Goal: Task Accomplishment & Management: Use online tool/utility

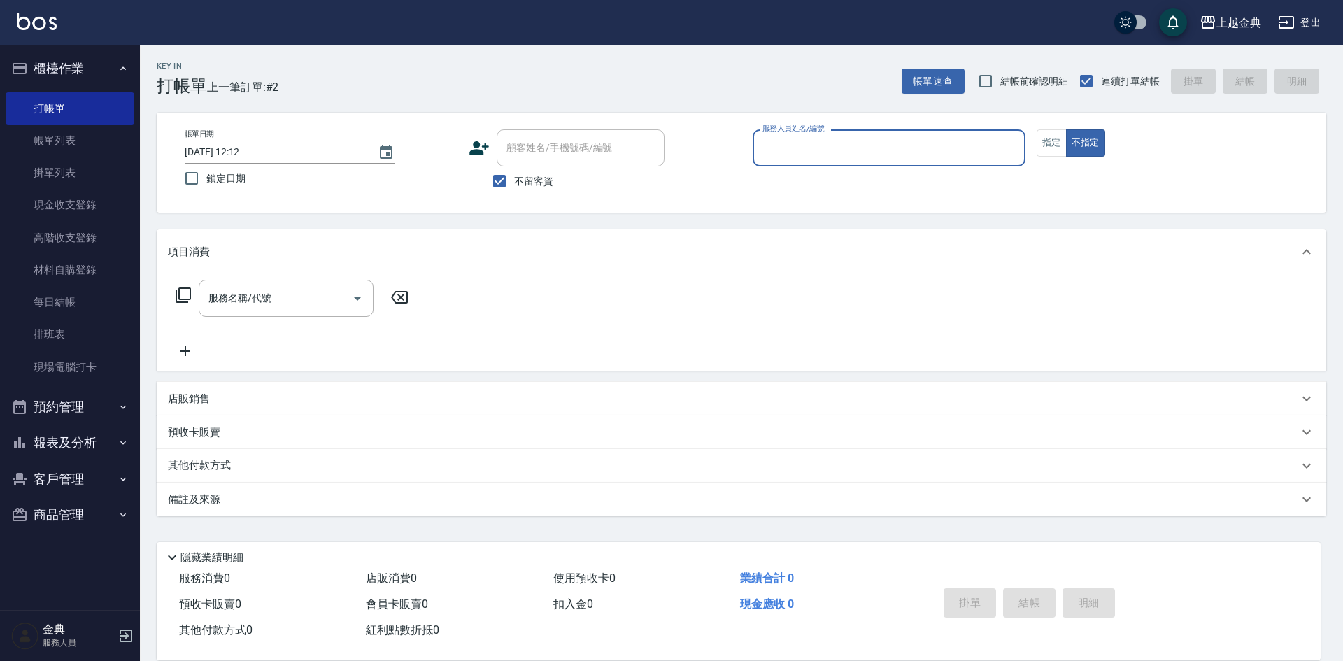
click at [824, 157] on input "服務人員姓名/編號" at bounding box center [889, 148] width 260 height 24
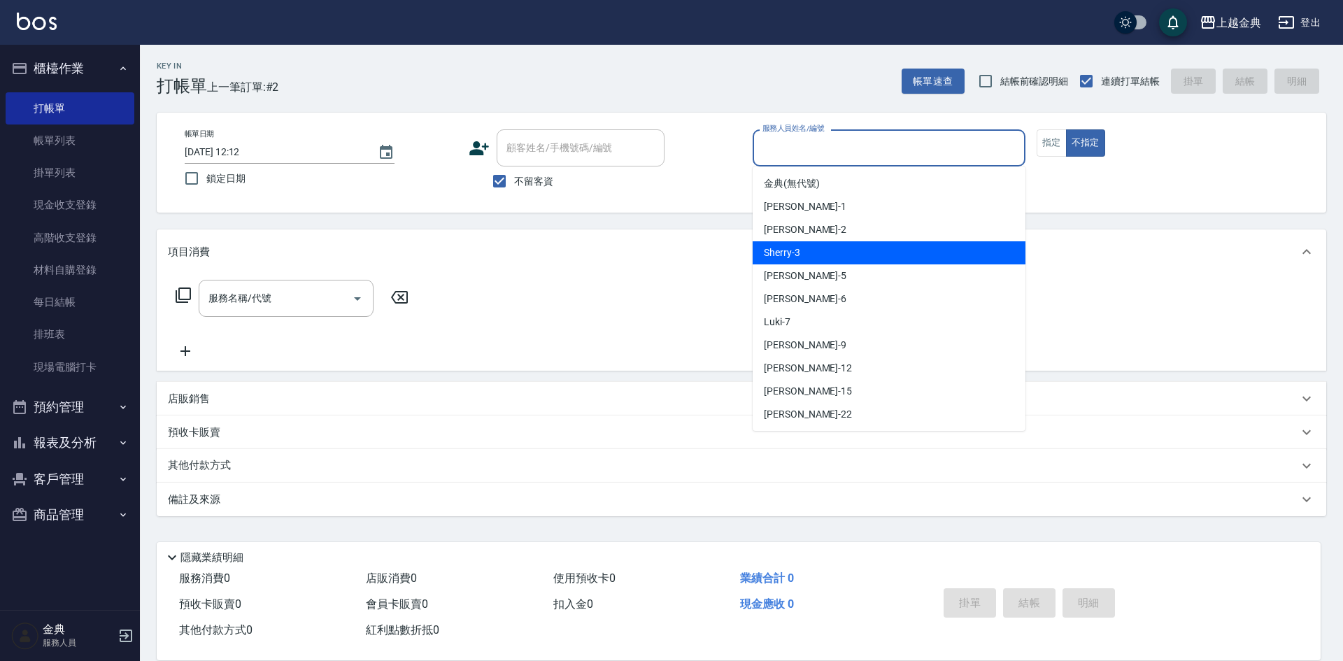
click at [825, 244] on div "Sherry -3" at bounding box center [889, 252] width 273 height 23
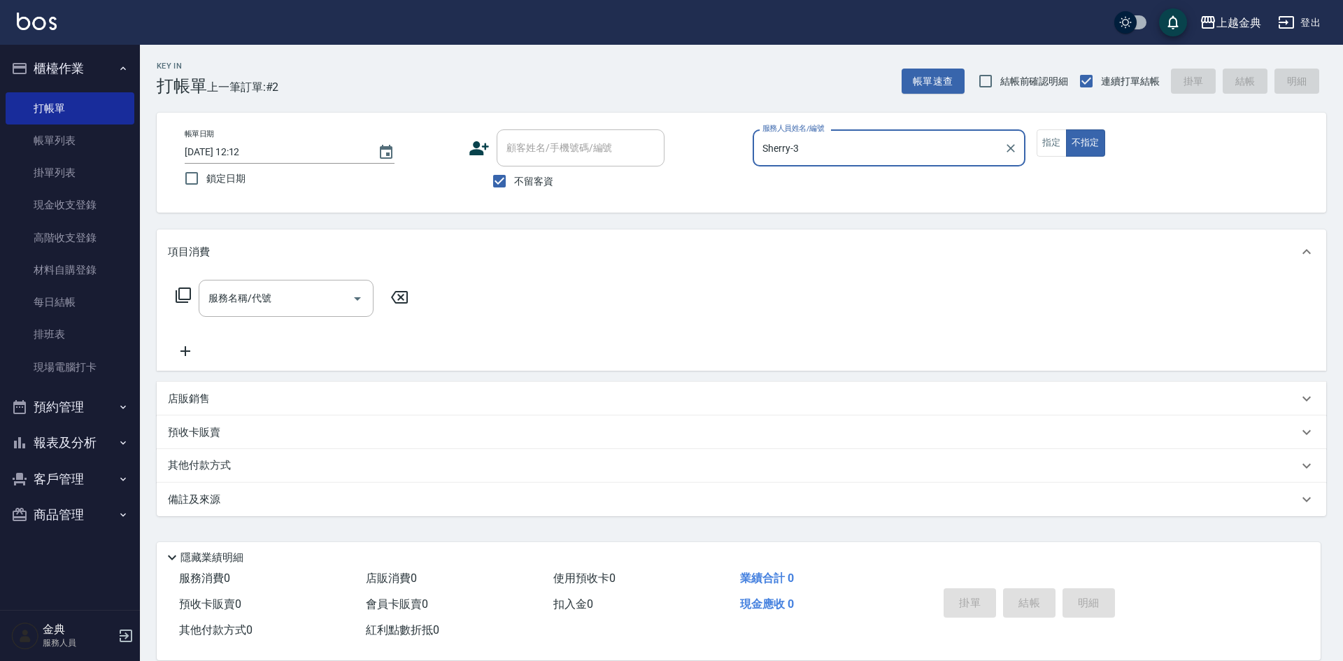
click at [831, 159] on div "Sherry-3 服務人員姓名/編號" at bounding box center [889, 147] width 273 height 37
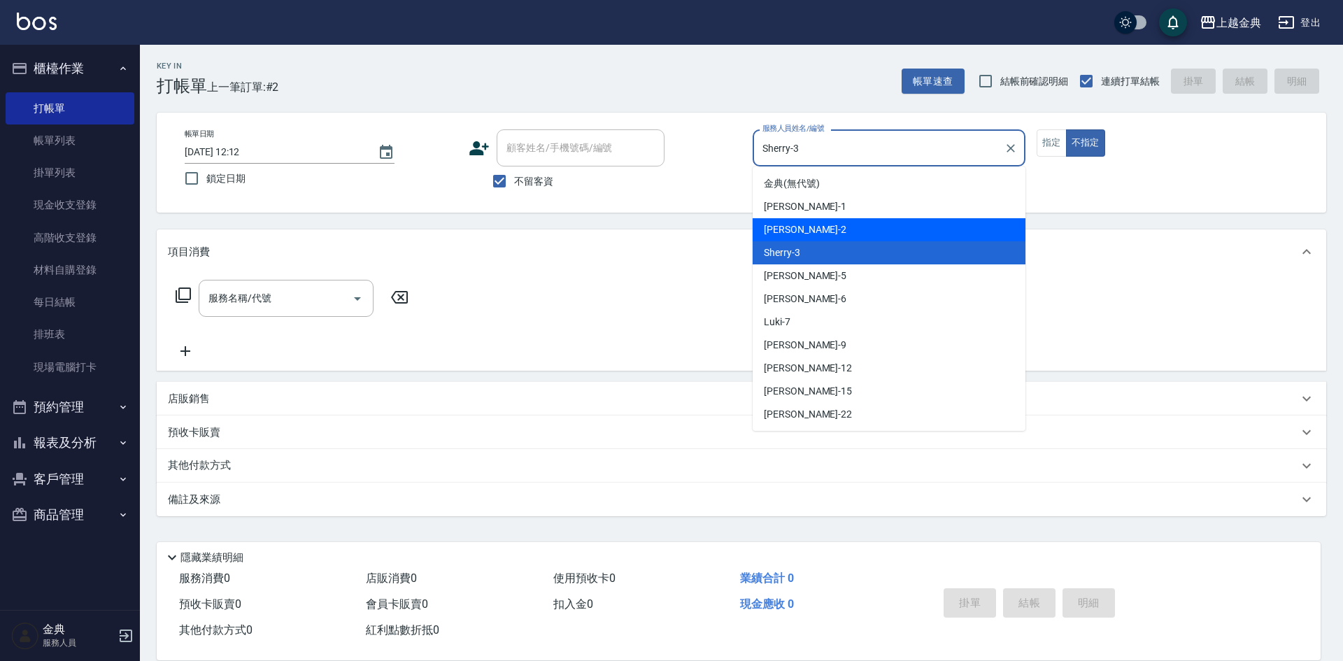
click at [832, 237] on div "Cindy -2" at bounding box center [889, 229] width 273 height 23
type input "Cindy-2"
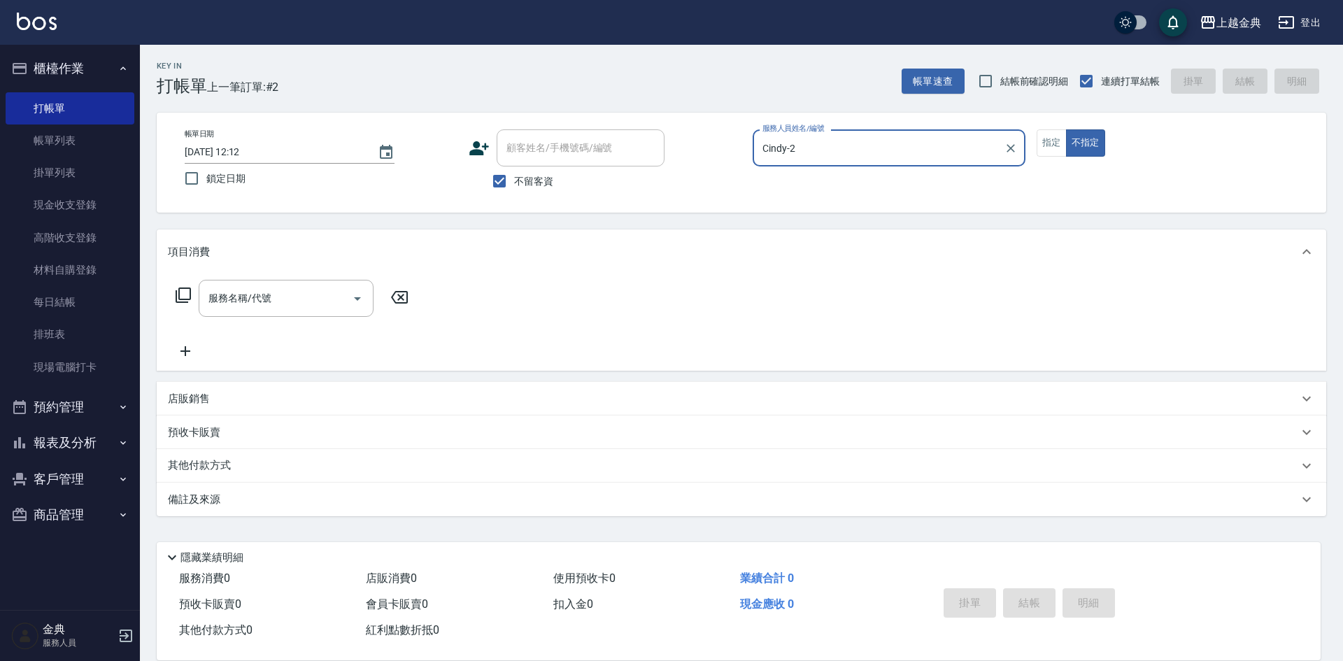
click at [189, 293] on icon at bounding box center [183, 295] width 17 height 17
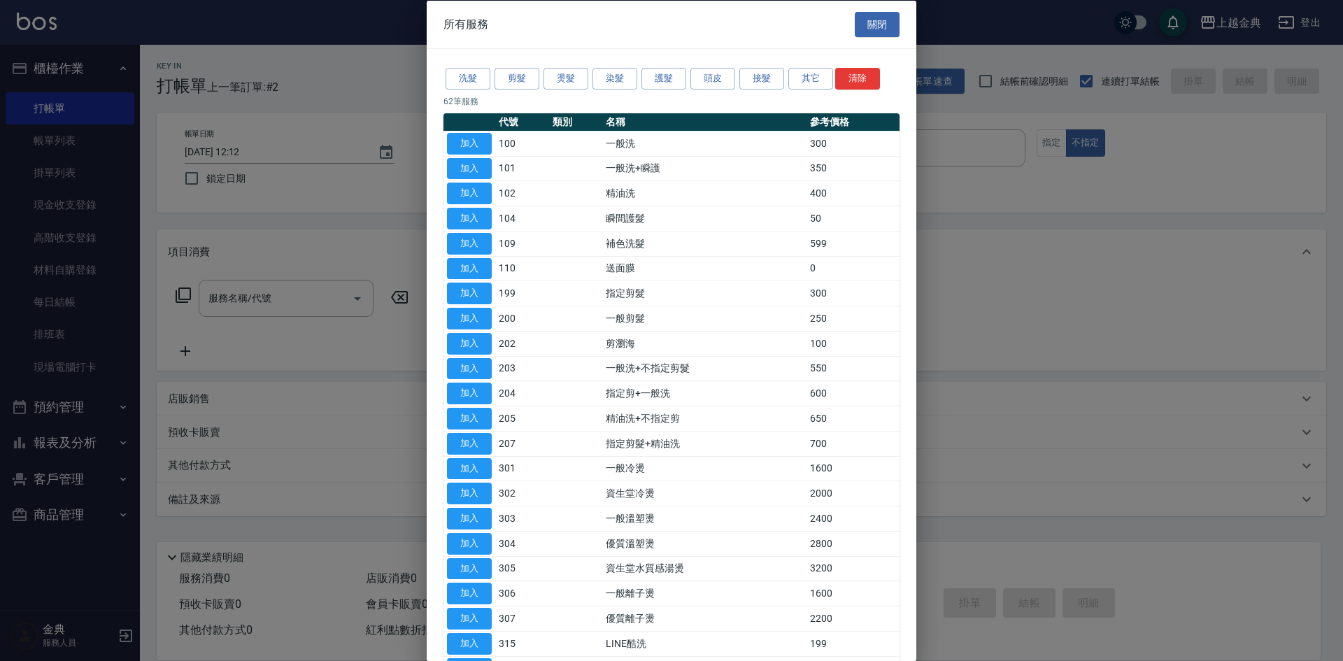
click at [469, 78] on button "洗髮" at bounding box center [467, 79] width 45 height 22
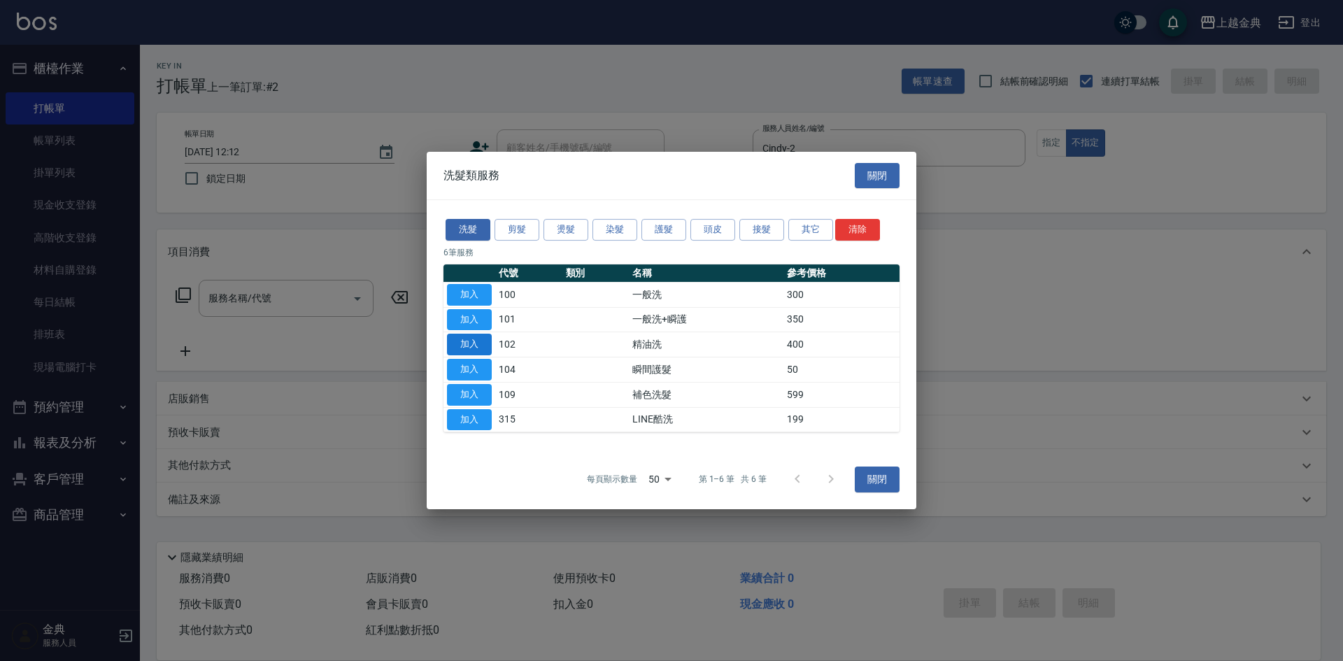
click at [472, 334] on button "加入" at bounding box center [469, 345] width 45 height 22
type input "精油洗(102)"
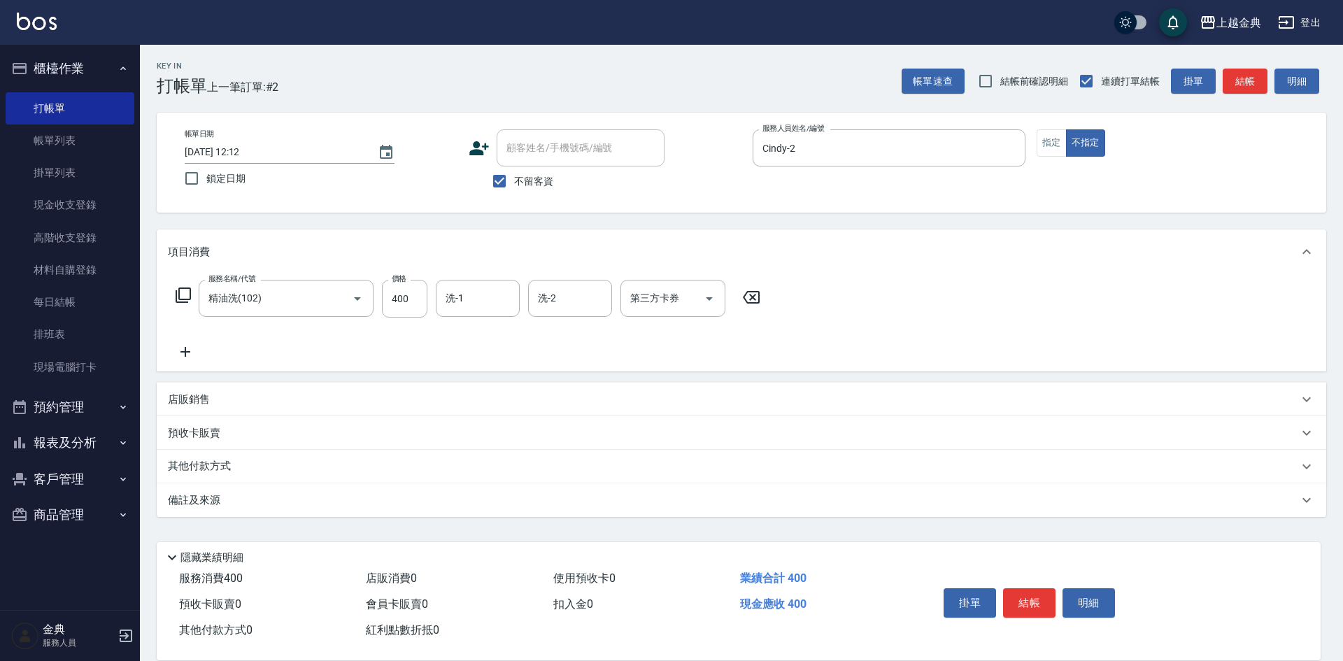
click at [1035, 594] on button "結帳" at bounding box center [1029, 602] width 52 height 29
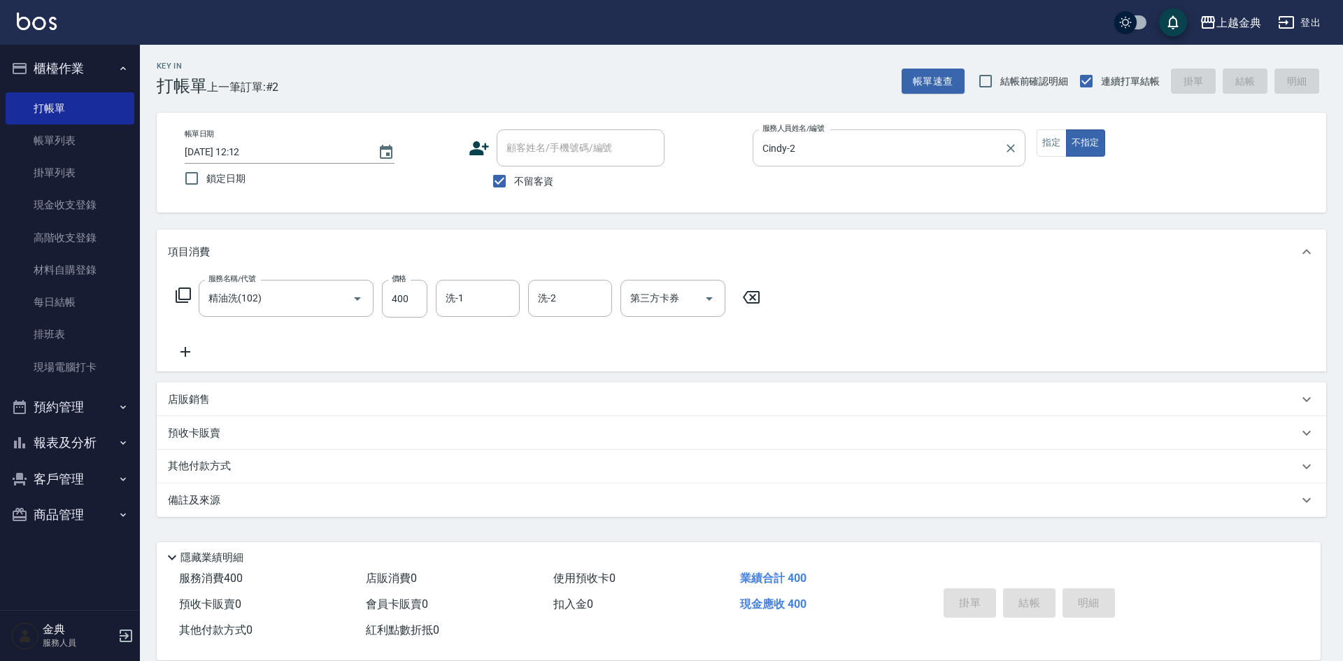
type input "[DATE] 12:44"
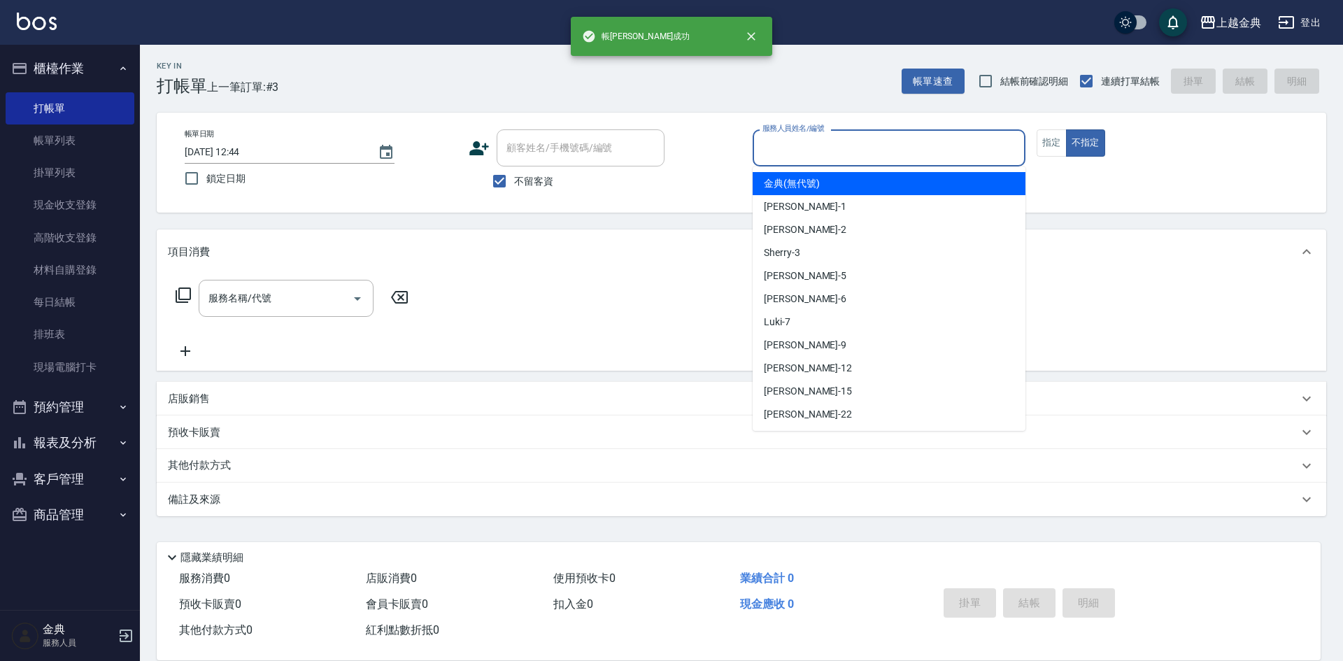
click at [905, 136] on input "服務人員姓名/編號" at bounding box center [889, 148] width 260 height 24
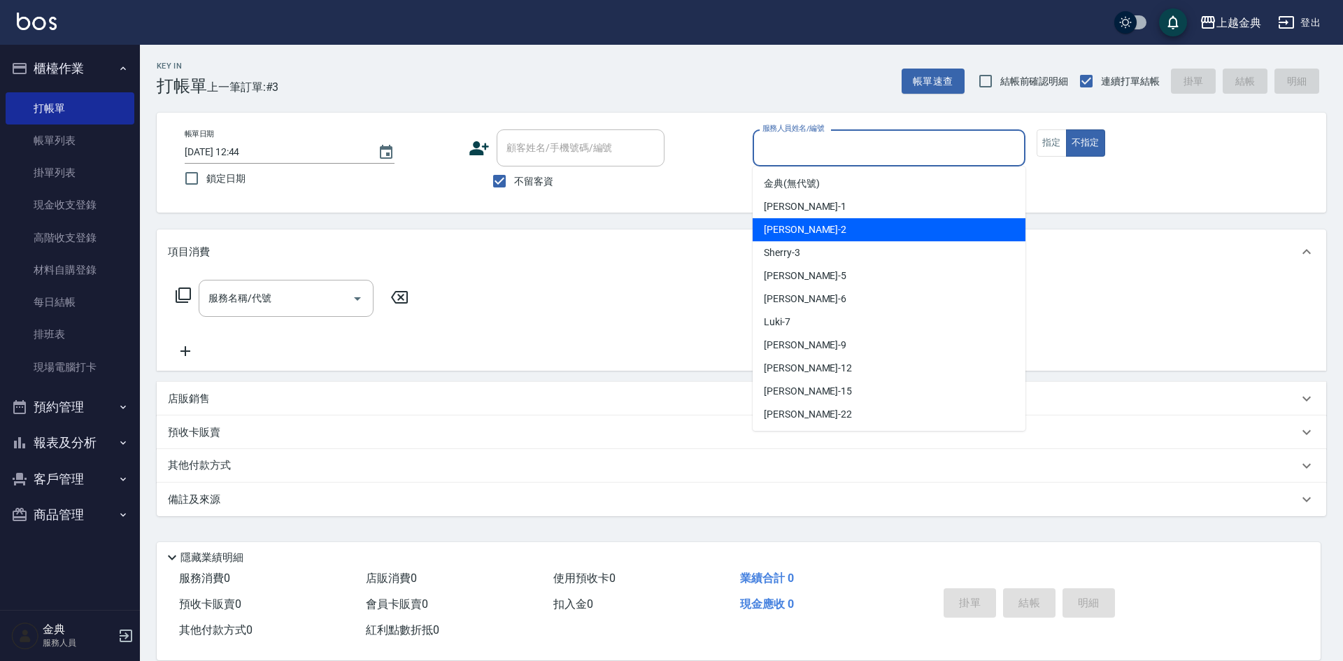
click at [871, 234] on div "Cindy -2" at bounding box center [889, 229] width 273 height 23
type input "Cindy-2"
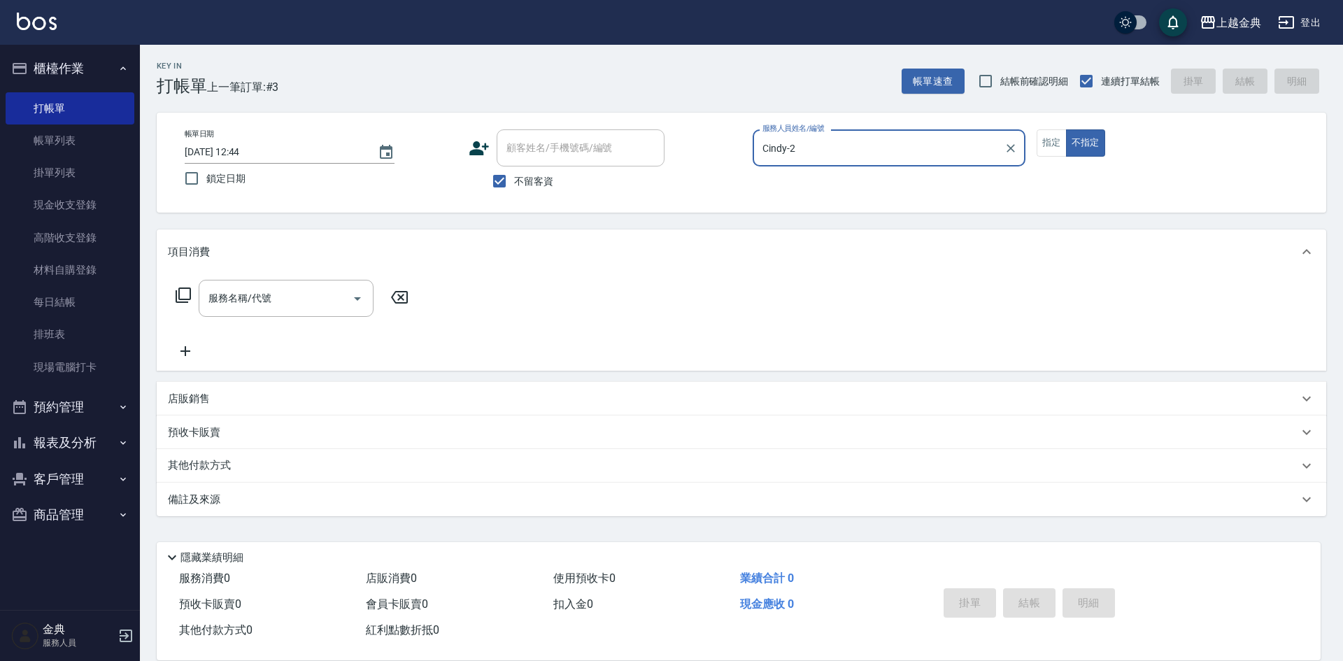
click at [182, 297] on icon at bounding box center [183, 295] width 17 height 17
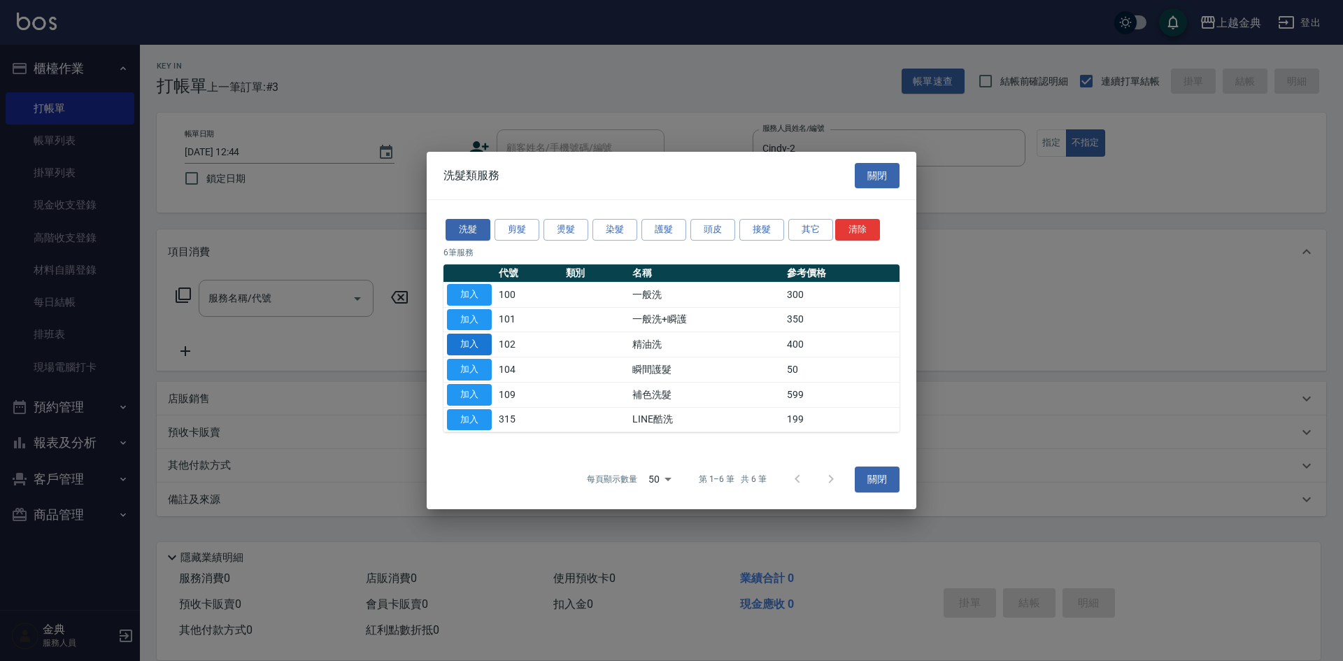
click at [473, 338] on button "加入" at bounding box center [469, 345] width 45 height 22
type input "精油洗(102)"
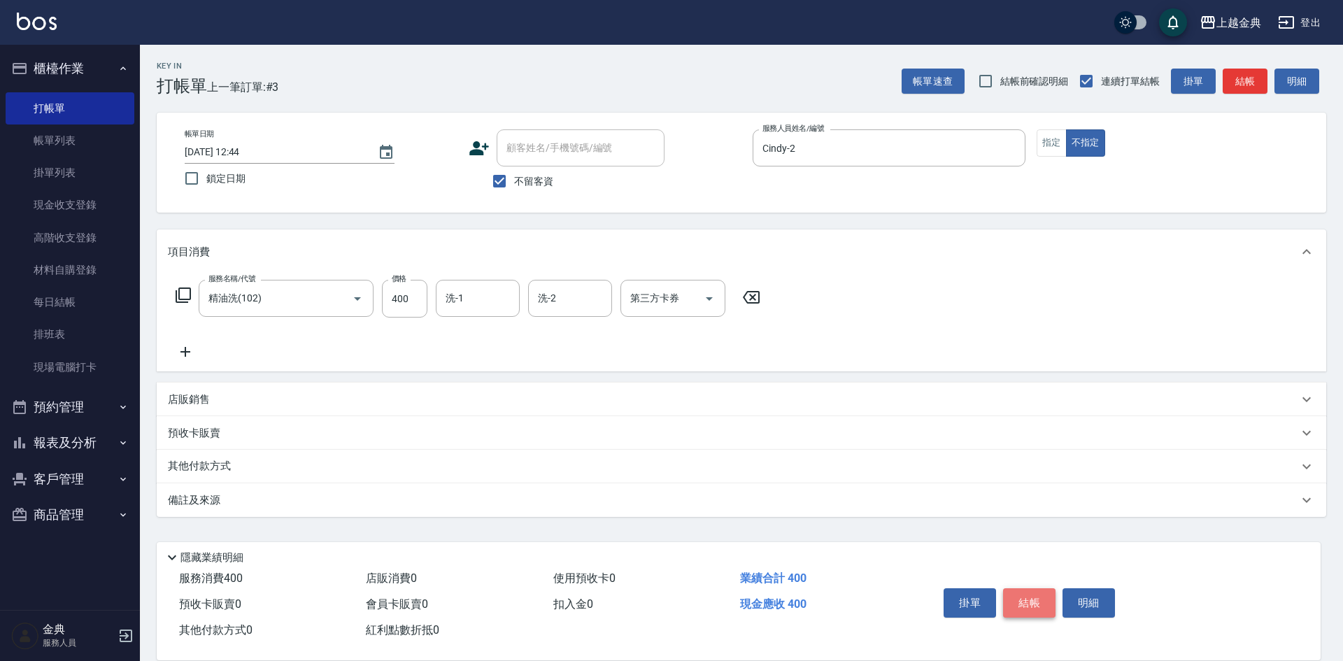
click at [1027, 599] on button "結帳" at bounding box center [1029, 602] width 52 height 29
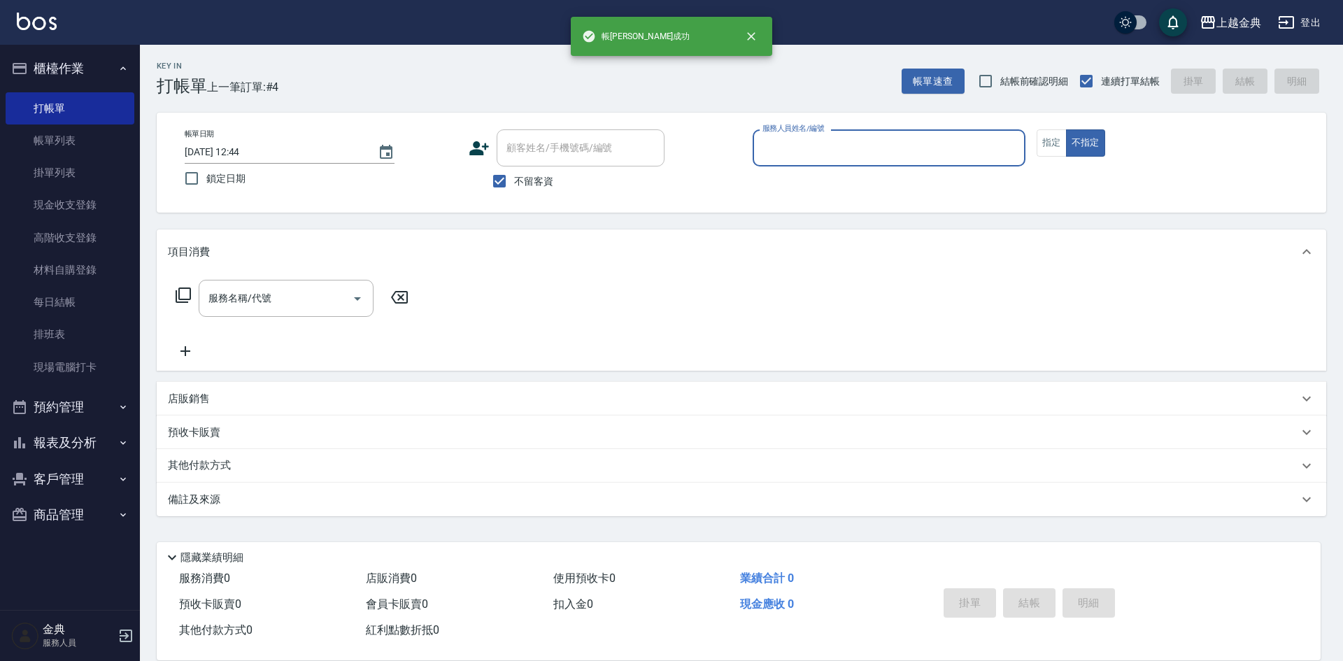
click at [904, 147] on input "服務人員姓名/編號" at bounding box center [889, 148] width 260 height 24
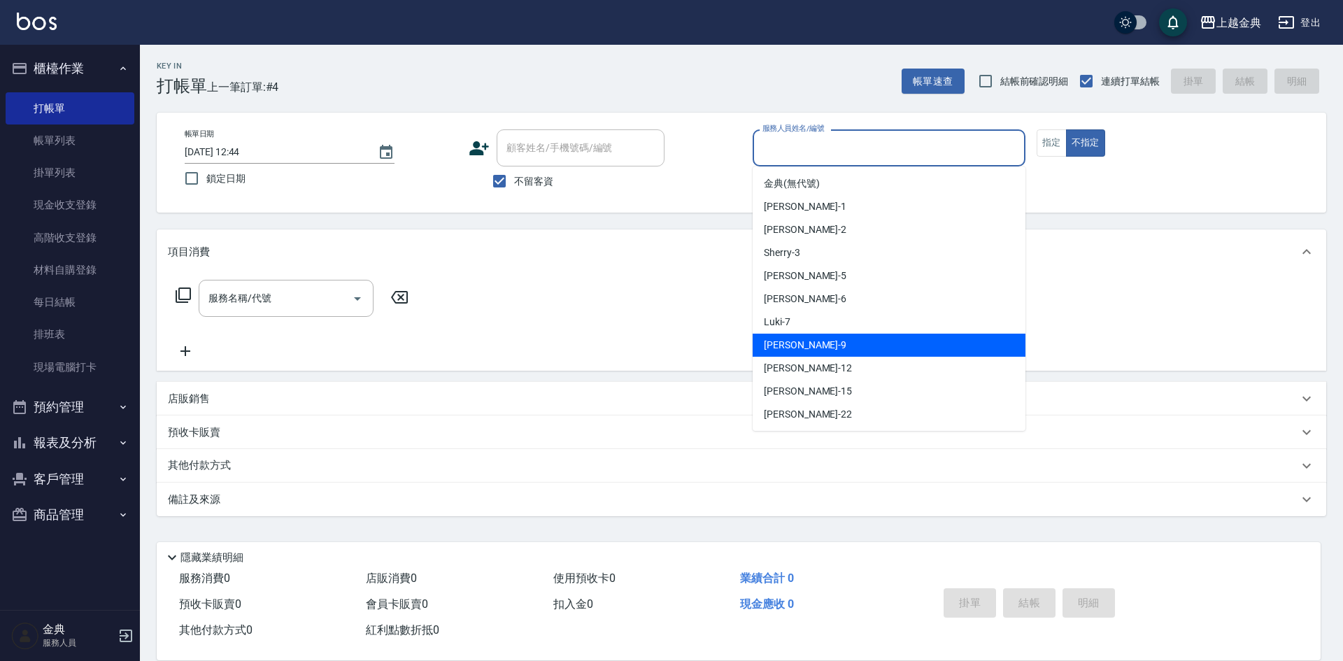
click at [890, 345] on div "[PERSON_NAME] -9" at bounding box center [889, 345] width 273 height 23
type input "[PERSON_NAME]-9"
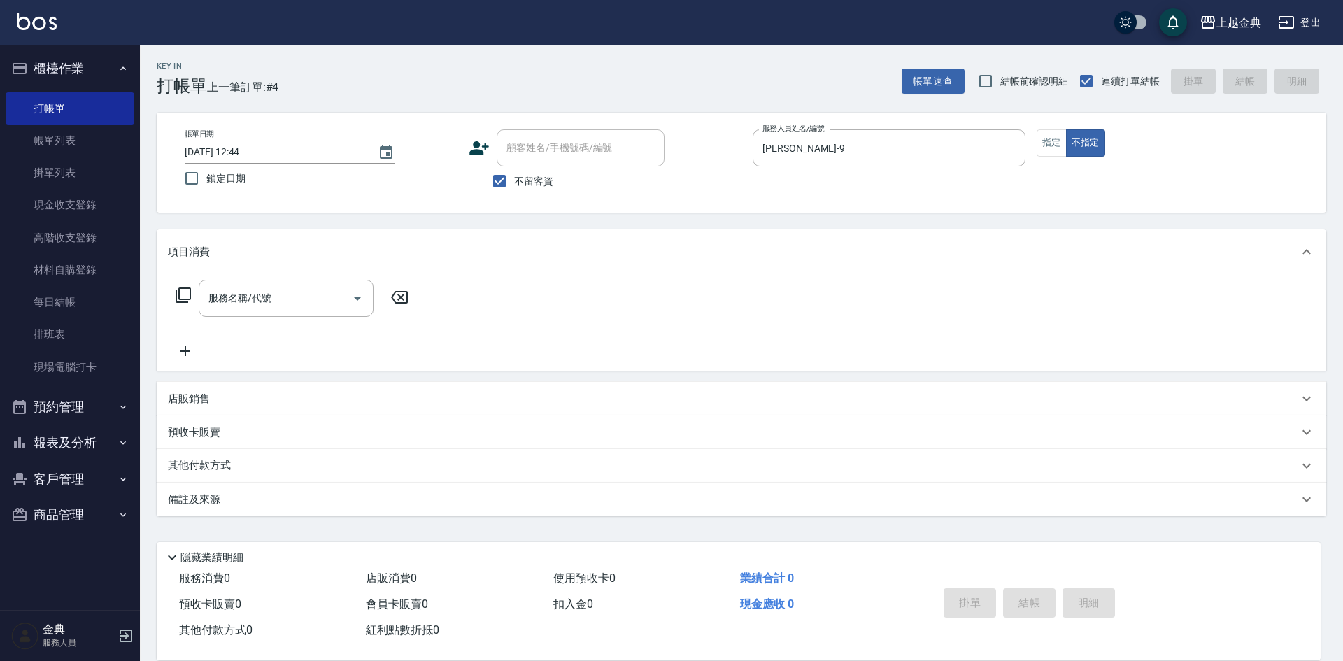
click at [190, 290] on icon at bounding box center [183, 294] width 15 height 15
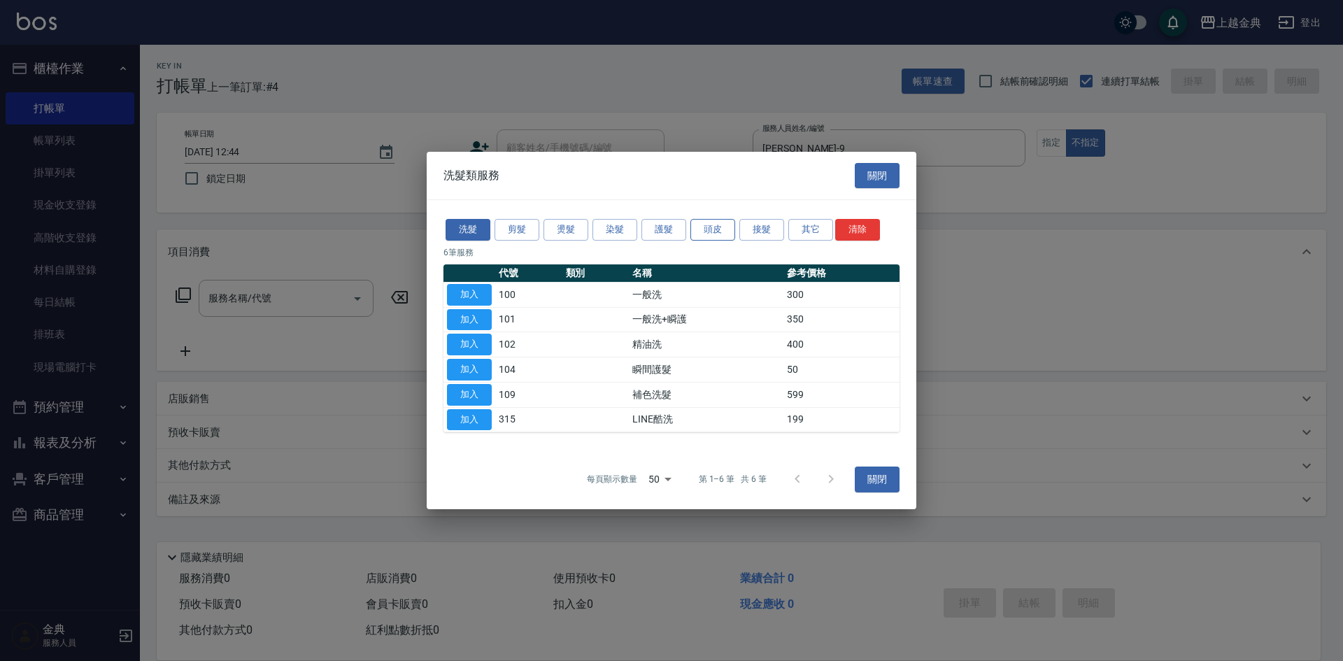
click at [708, 229] on button "頭皮" at bounding box center [712, 230] width 45 height 22
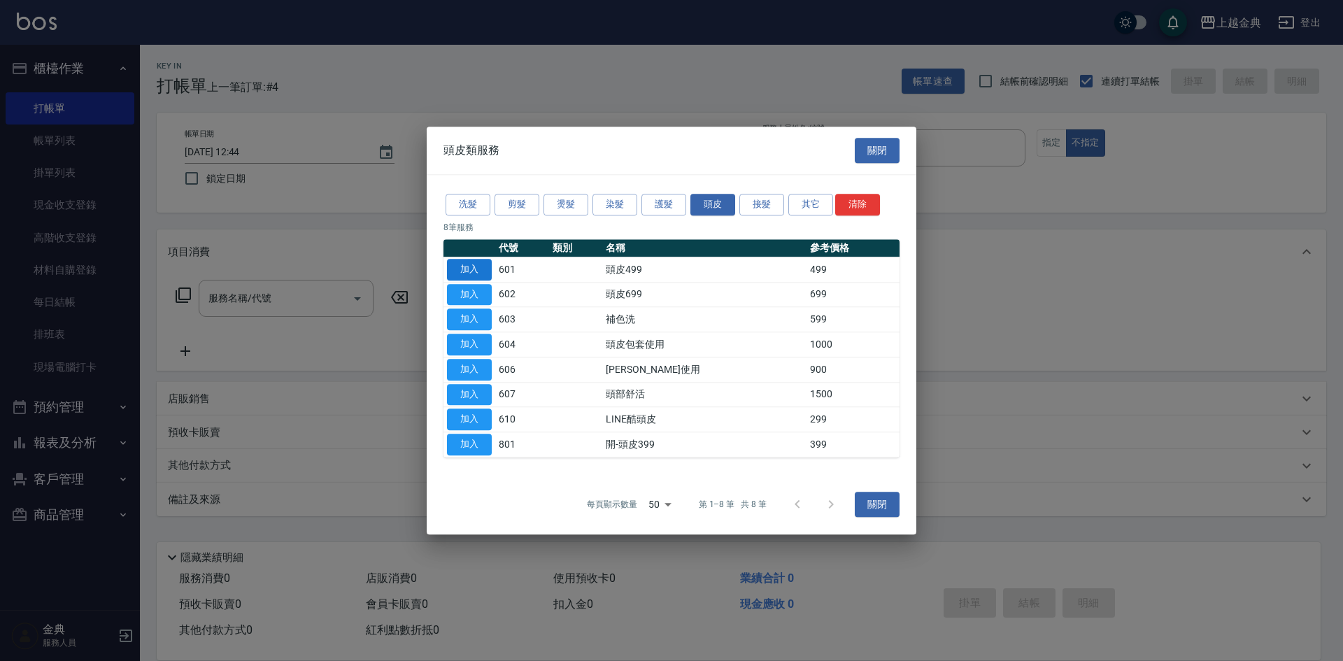
click at [471, 273] on button "加入" at bounding box center [469, 270] width 45 height 22
type input "頭皮499(601)"
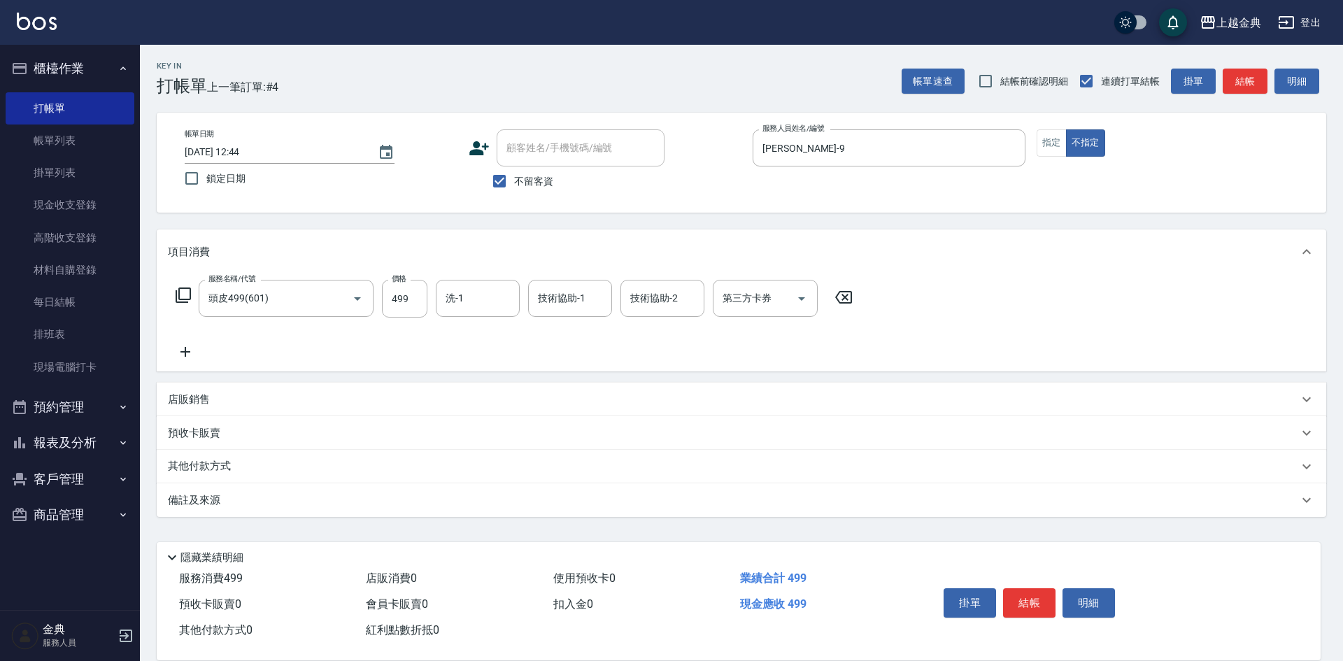
click at [181, 293] on icon at bounding box center [183, 295] width 17 height 17
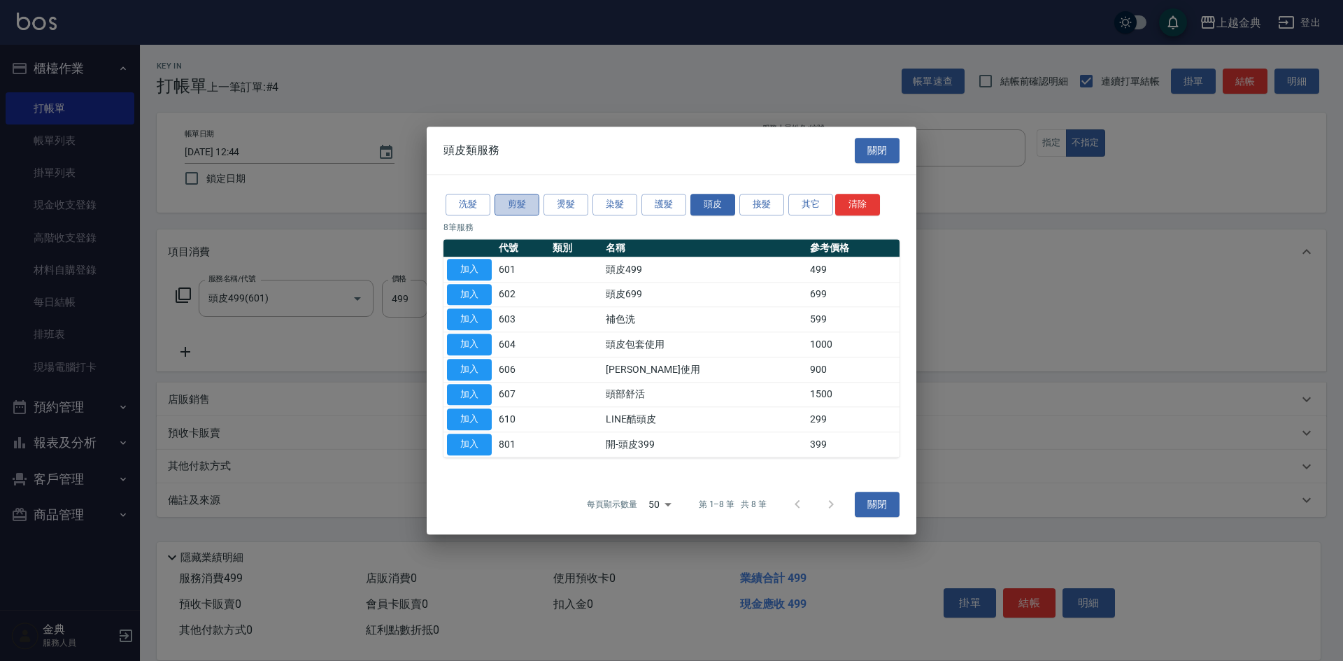
click at [518, 213] on button "剪髮" at bounding box center [516, 205] width 45 height 22
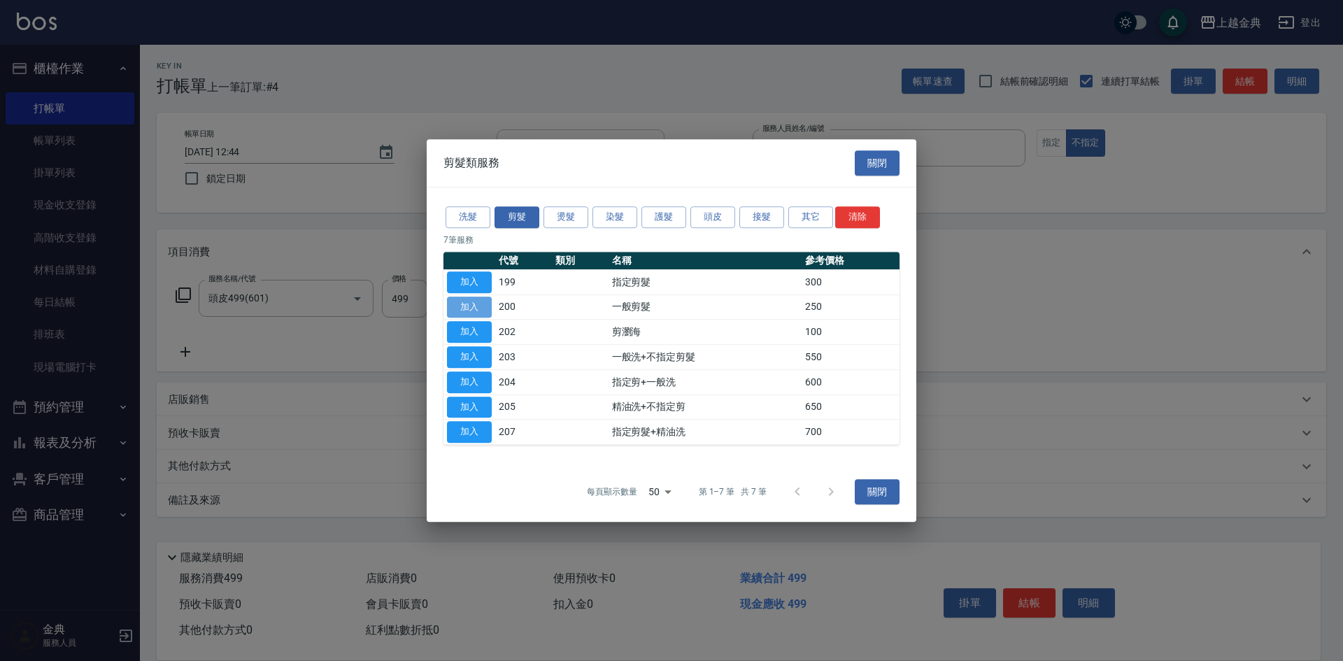
click at [459, 312] on button "加入" at bounding box center [469, 308] width 45 height 22
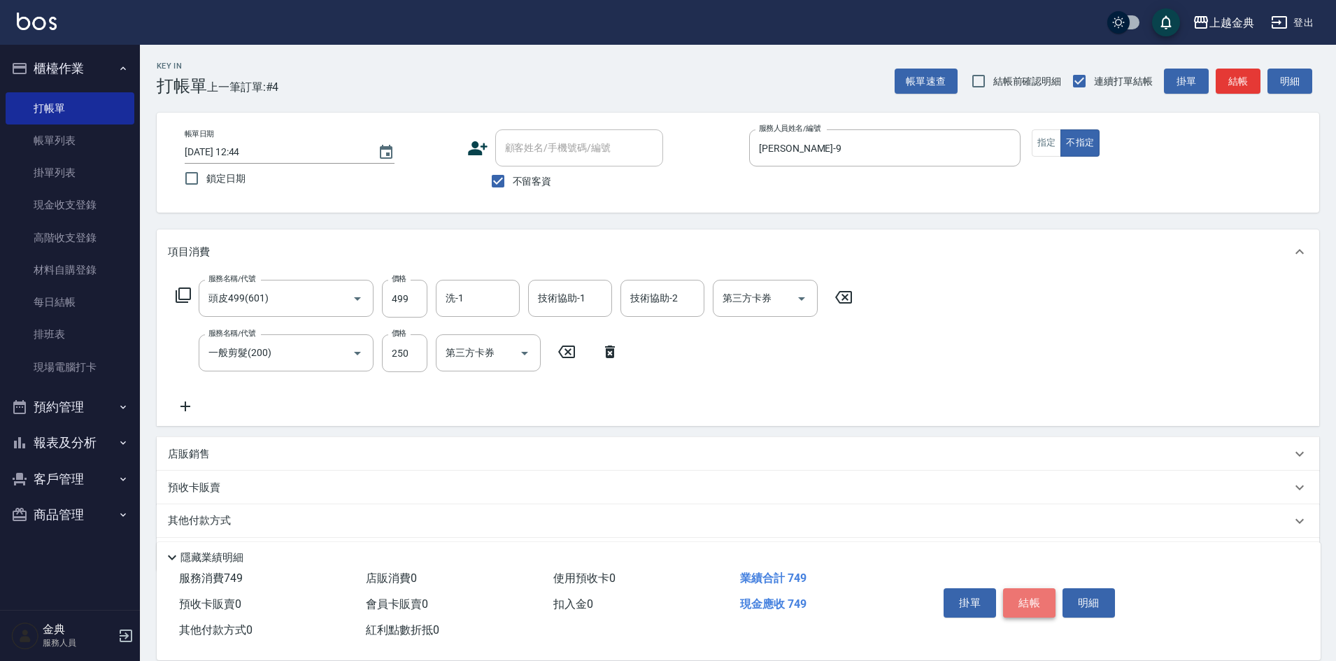
click at [1023, 590] on button "結帳" at bounding box center [1029, 602] width 52 height 29
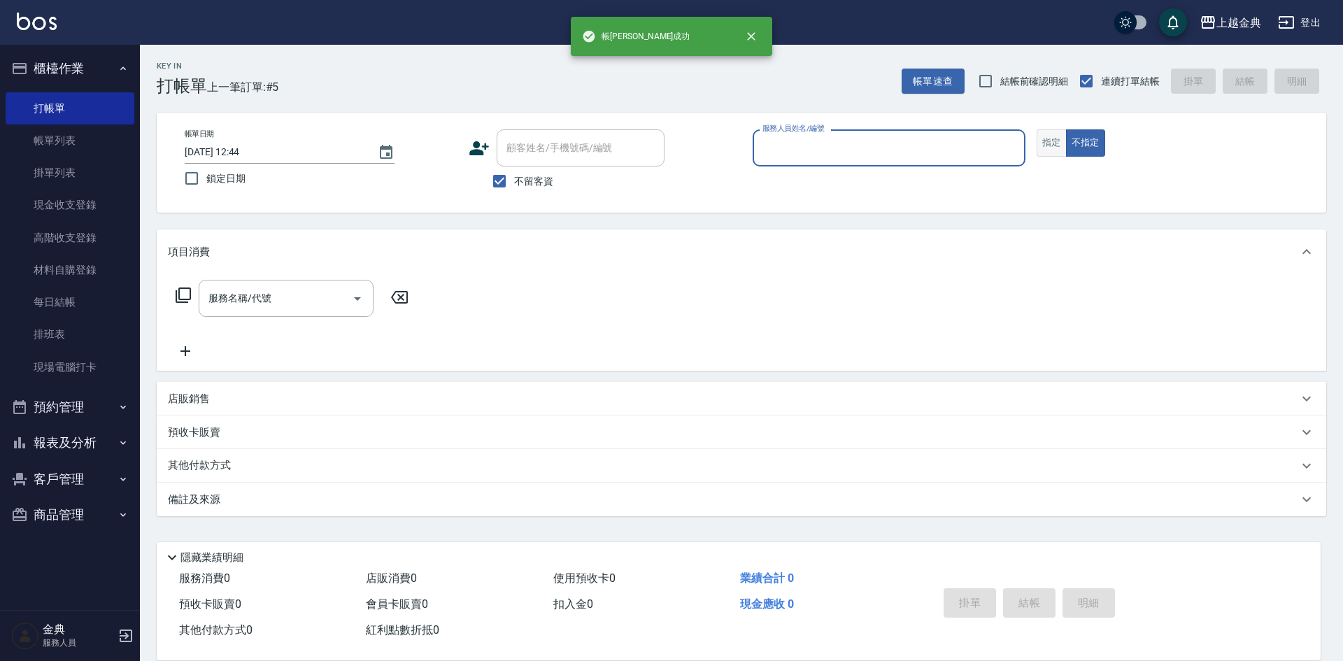
click at [1044, 144] on button "指定" at bounding box center [1051, 142] width 30 height 27
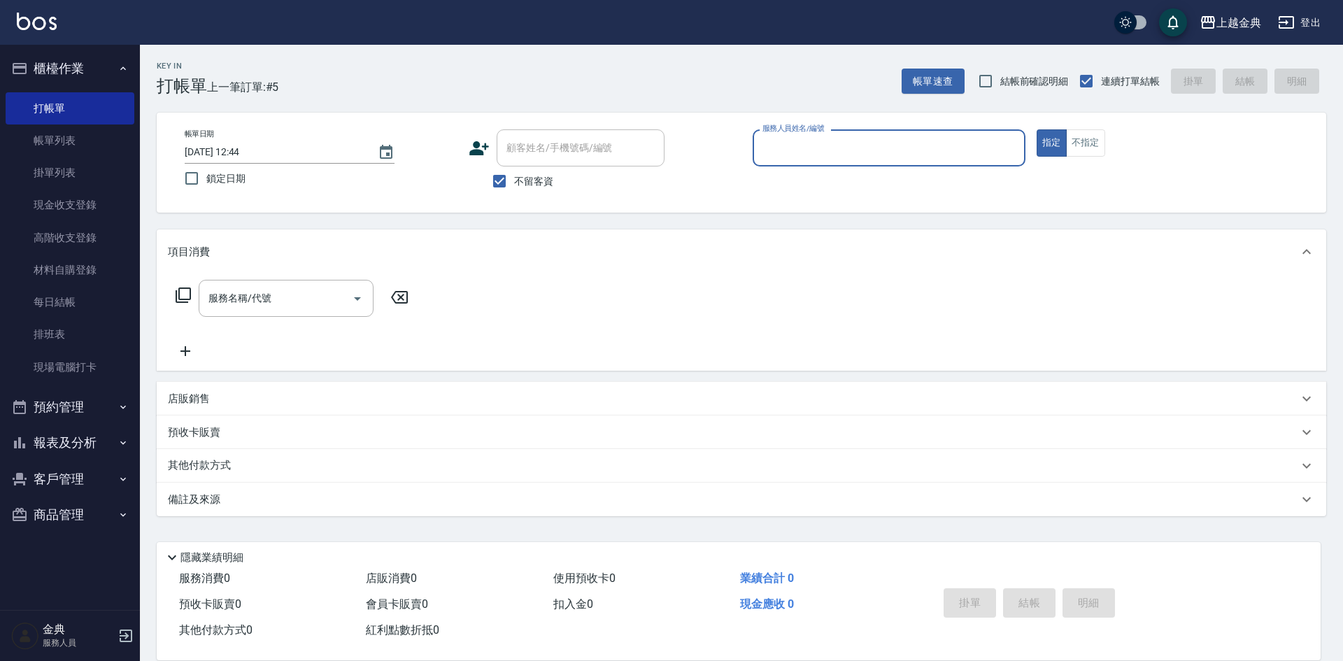
click at [976, 134] on div "服務人員姓名/編號" at bounding box center [889, 147] width 273 height 37
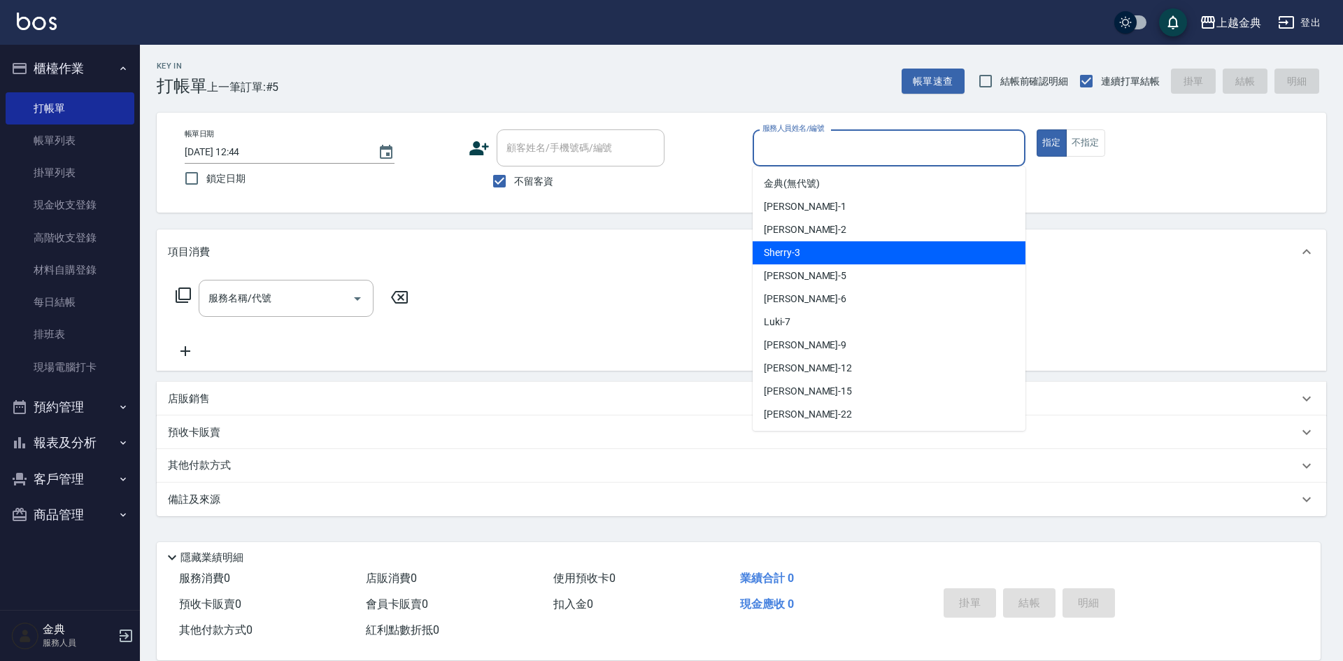
drag, startPoint x: 919, startPoint y: 262, endPoint x: 720, endPoint y: 285, distance: 200.0
click at [919, 261] on div "Sherry -3" at bounding box center [889, 252] width 273 height 23
type input "Sherry-3"
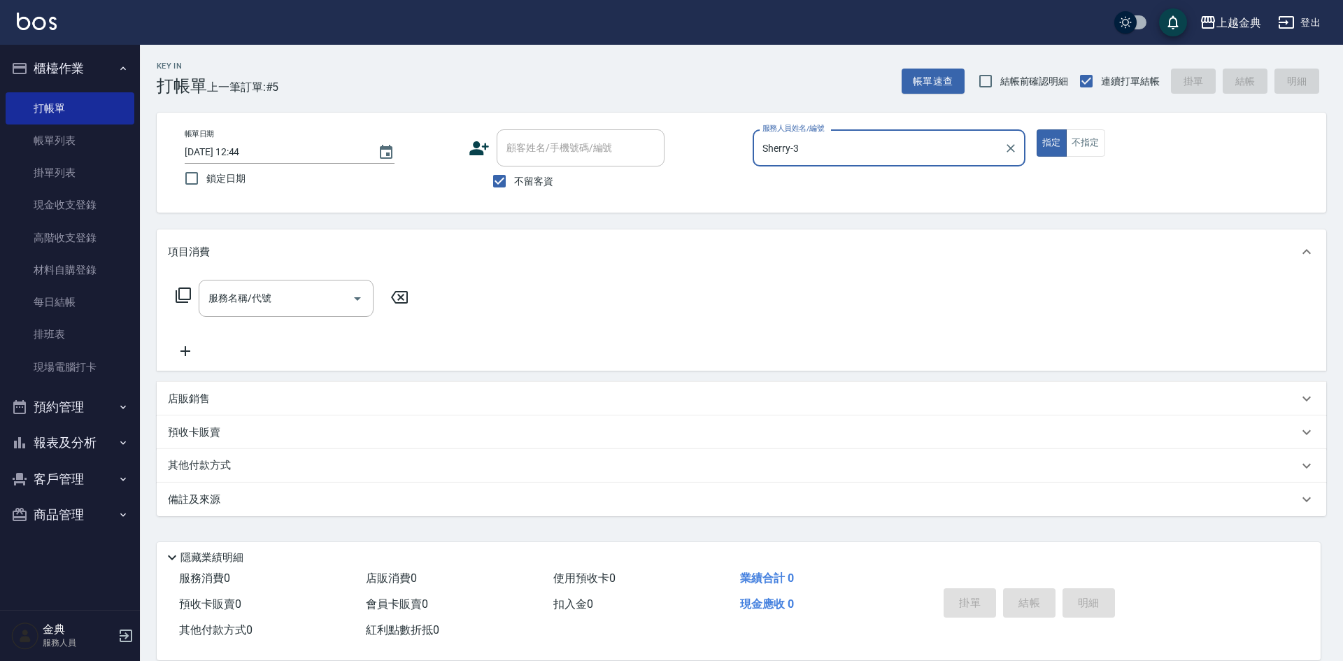
click at [178, 297] on icon at bounding box center [183, 294] width 15 height 15
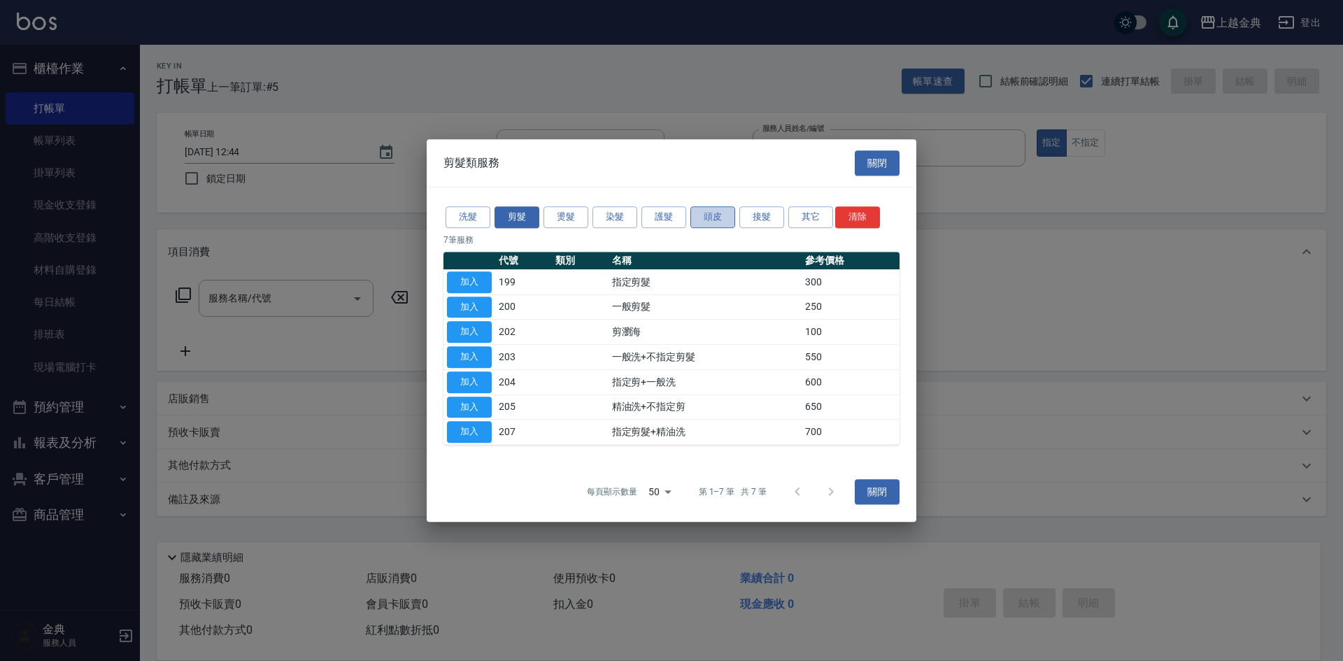
click at [708, 215] on button "頭皮" at bounding box center [712, 217] width 45 height 22
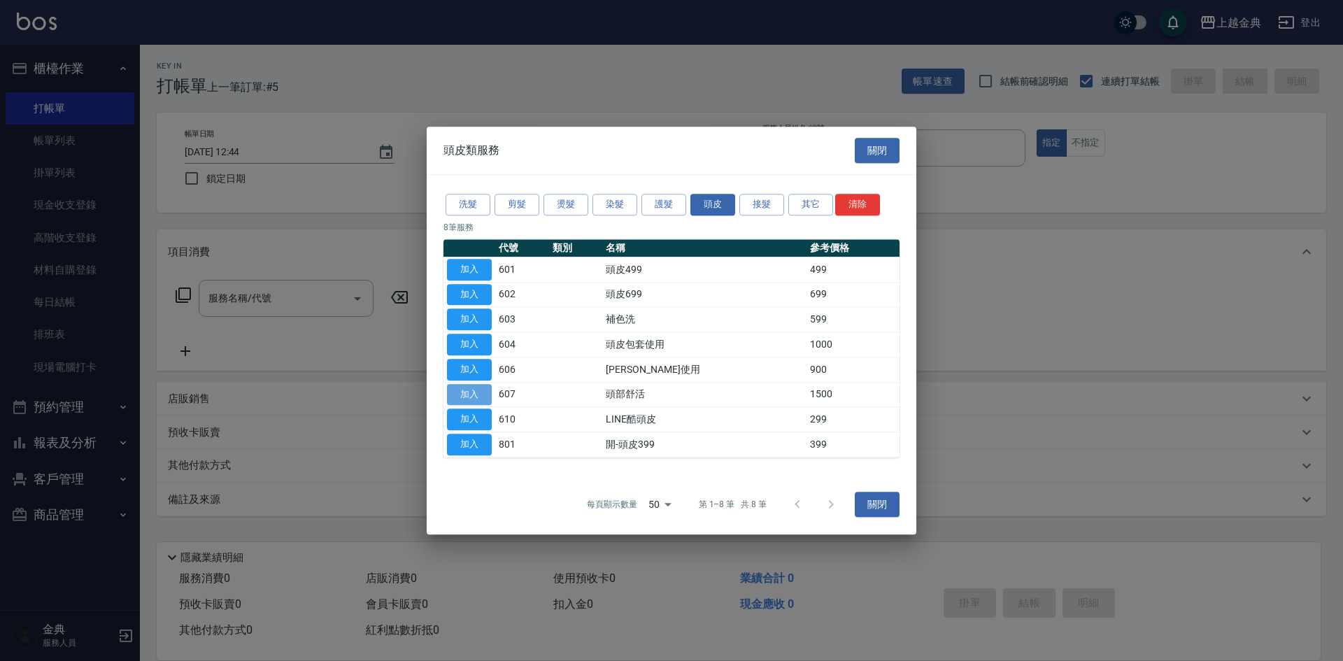
click at [479, 385] on button "加入" at bounding box center [469, 395] width 45 height 22
type input "頭部舒活(607)"
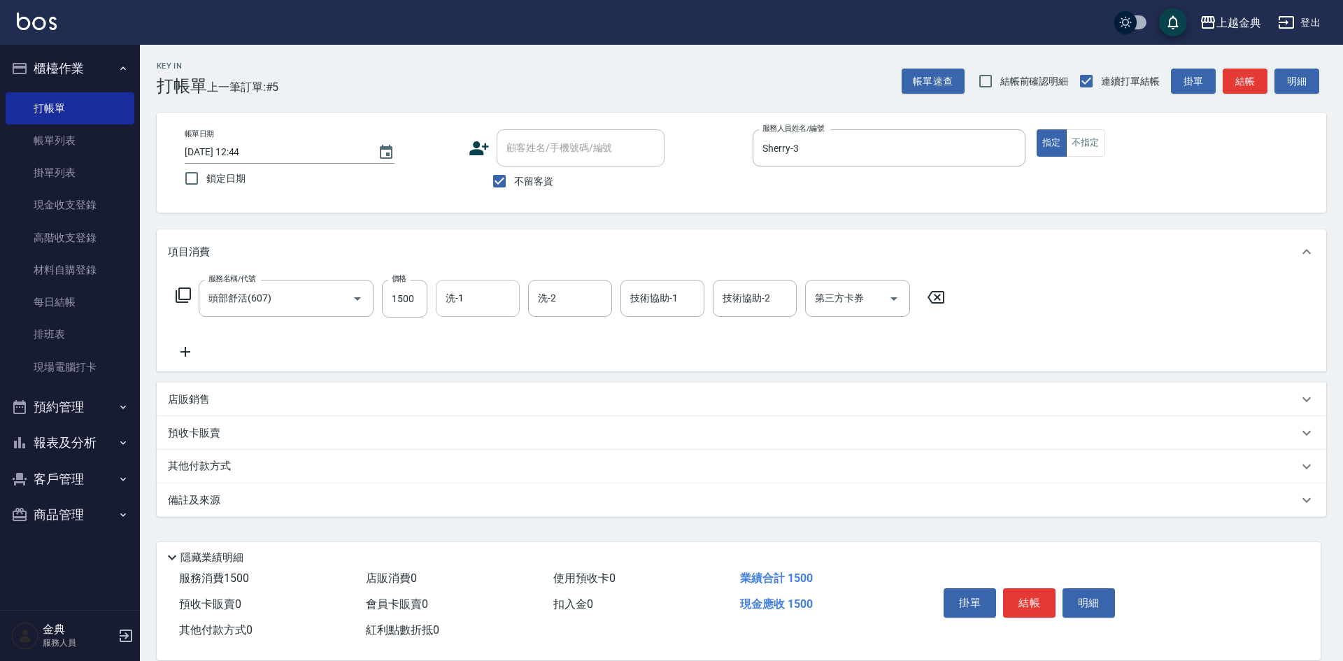
click at [477, 294] on input "洗-1" at bounding box center [477, 298] width 71 height 24
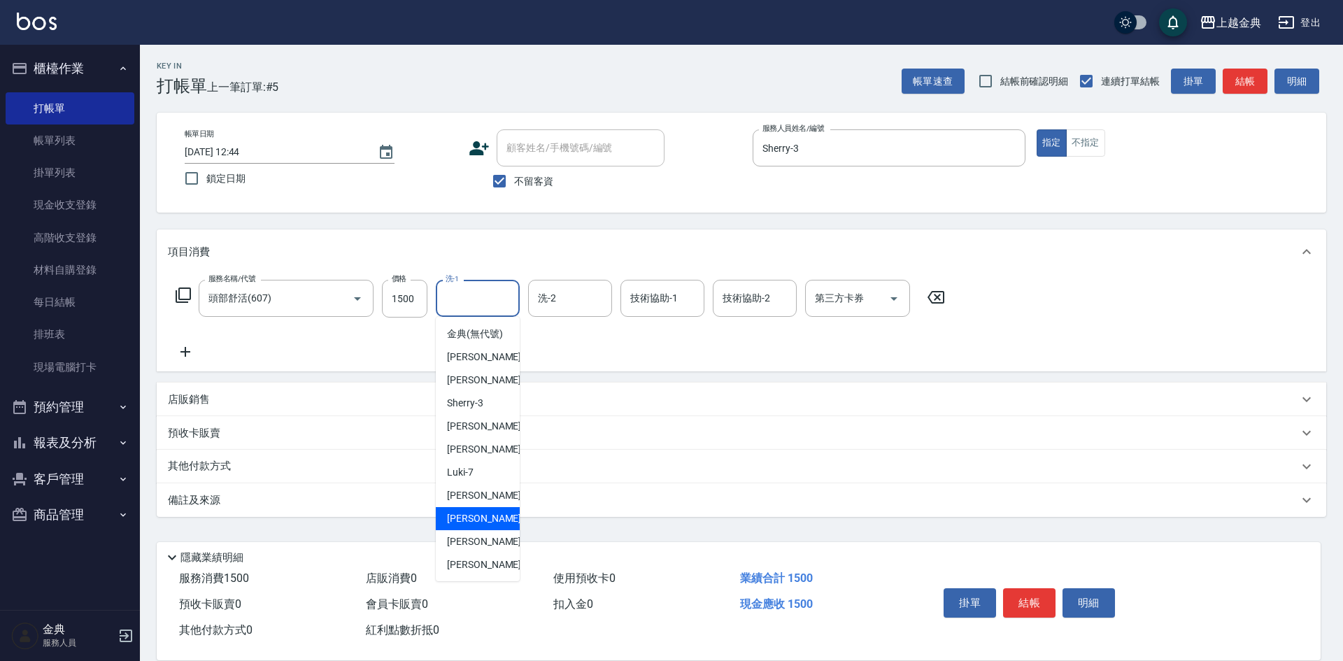
click at [492, 530] on div "[PERSON_NAME]-12" at bounding box center [478, 518] width 84 height 23
type input "[PERSON_NAME]-12"
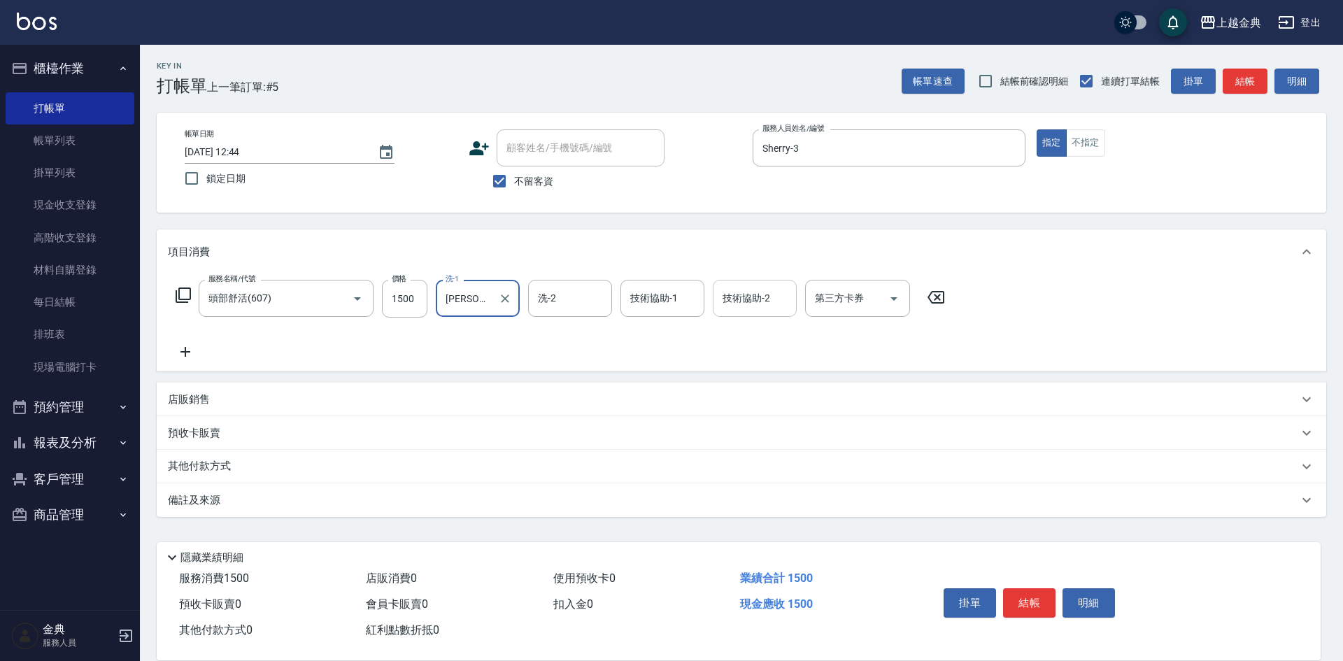
click at [743, 303] on input "技術協助-2" at bounding box center [754, 298] width 71 height 24
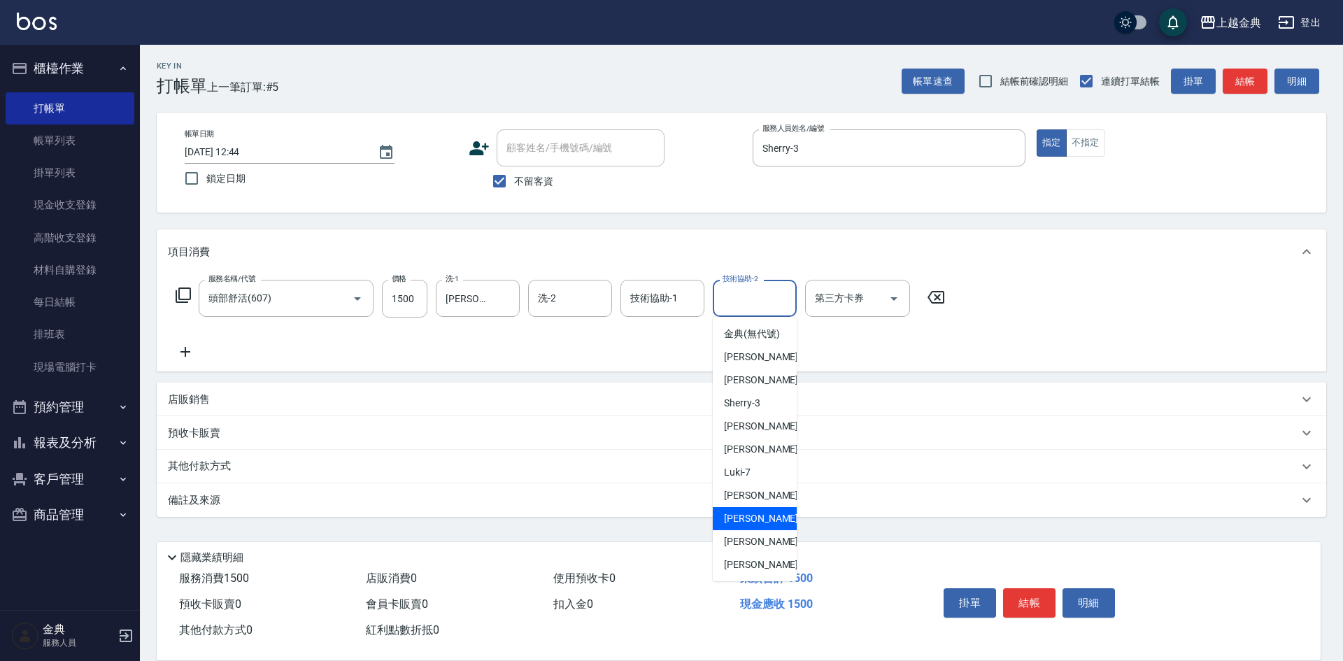
click at [762, 526] on span "[PERSON_NAME]-12" at bounding box center [768, 518] width 88 height 15
type input "[PERSON_NAME]-12"
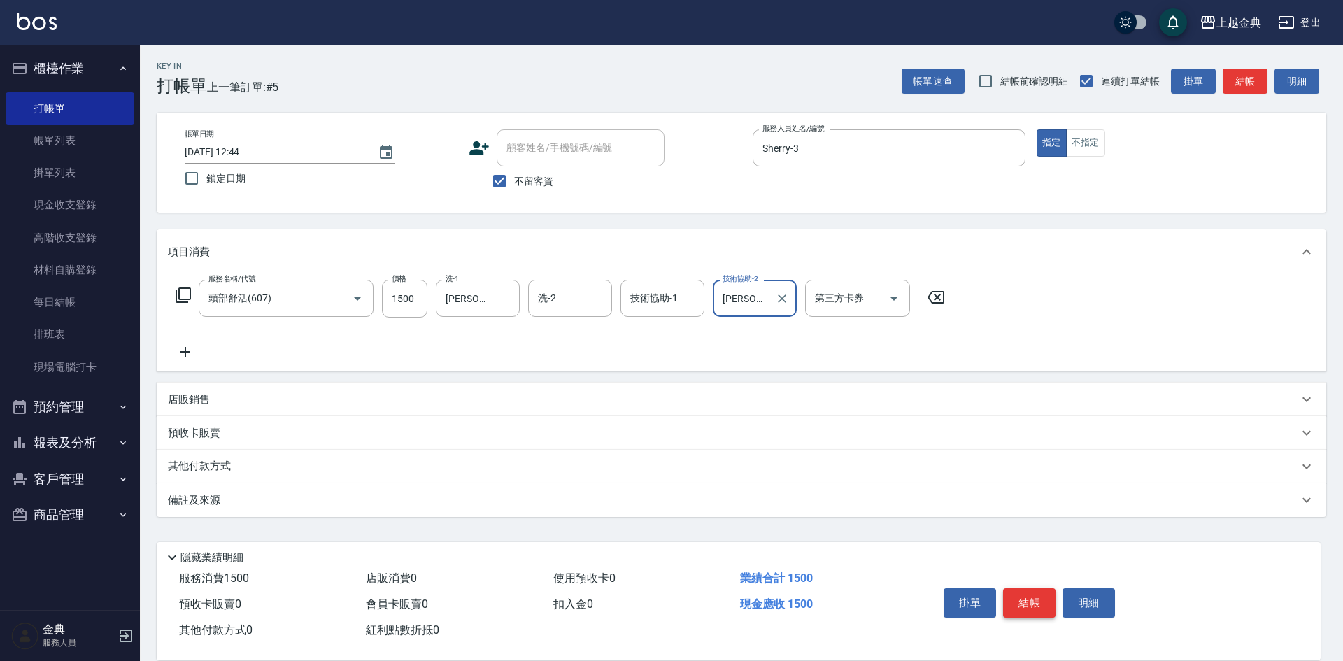
click at [1029, 596] on button "結帳" at bounding box center [1029, 602] width 52 height 29
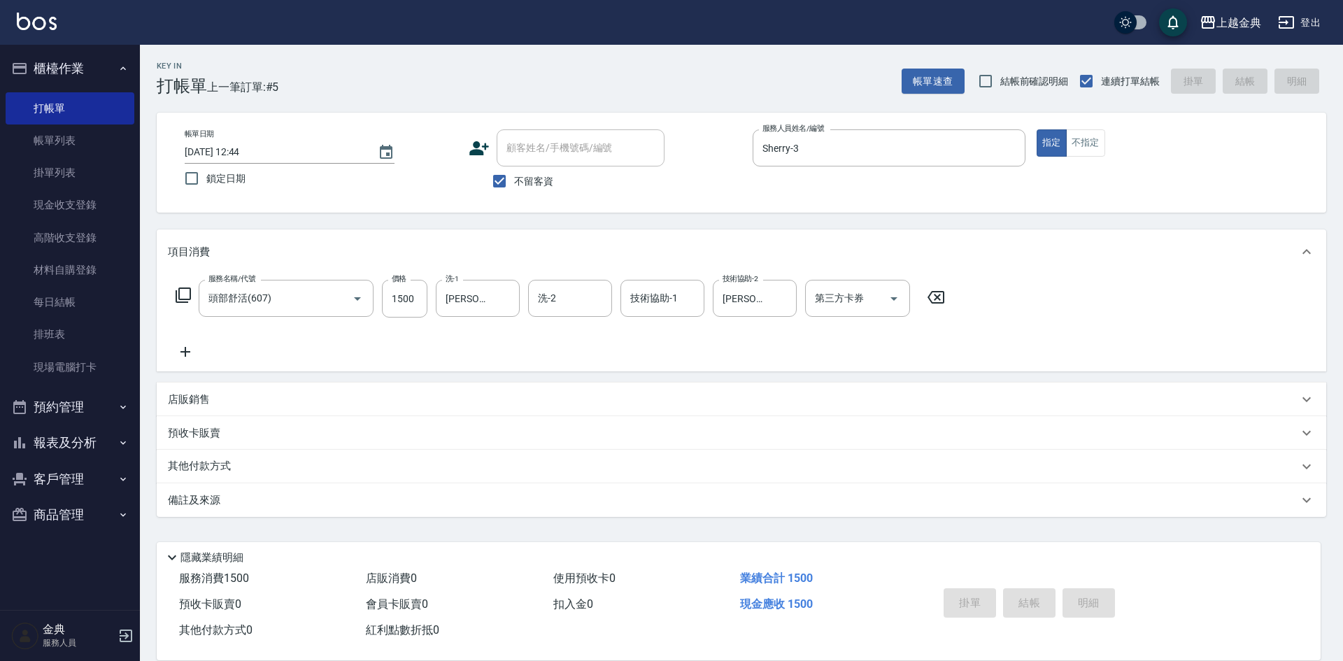
type input "[DATE] 12:45"
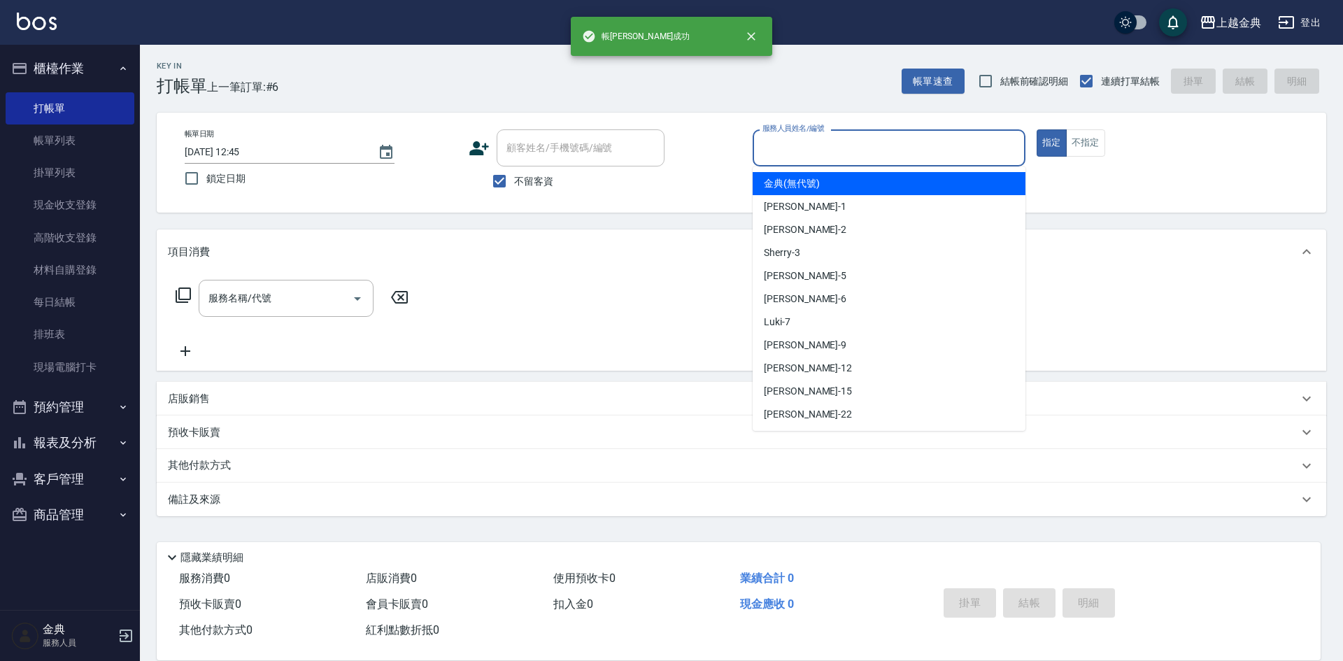
click at [866, 146] on input "服務人員姓名/編號" at bounding box center [889, 148] width 260 height 24
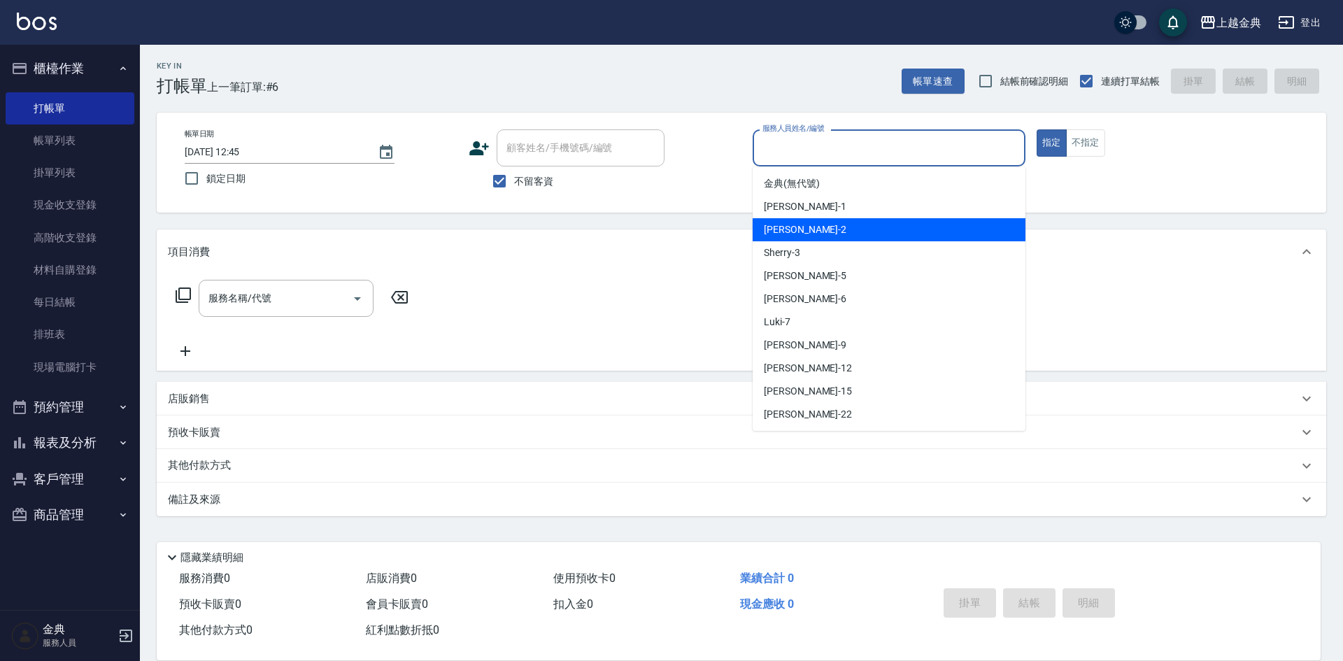
click at [864, 227] on div "Cindy -2" at bounding box center [889, 229] width 273 height 23
type input "Cindy-2"
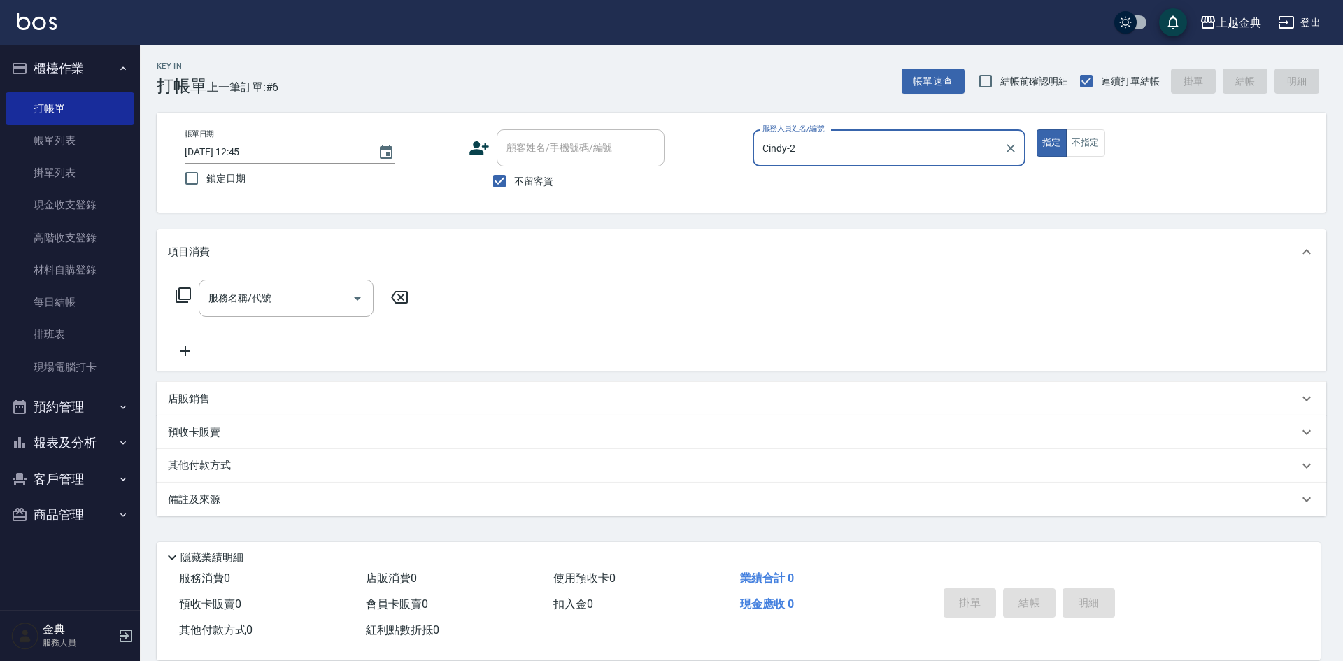
click at [186, 295] on icon at bounding box center [183, 295] width 17 height 17
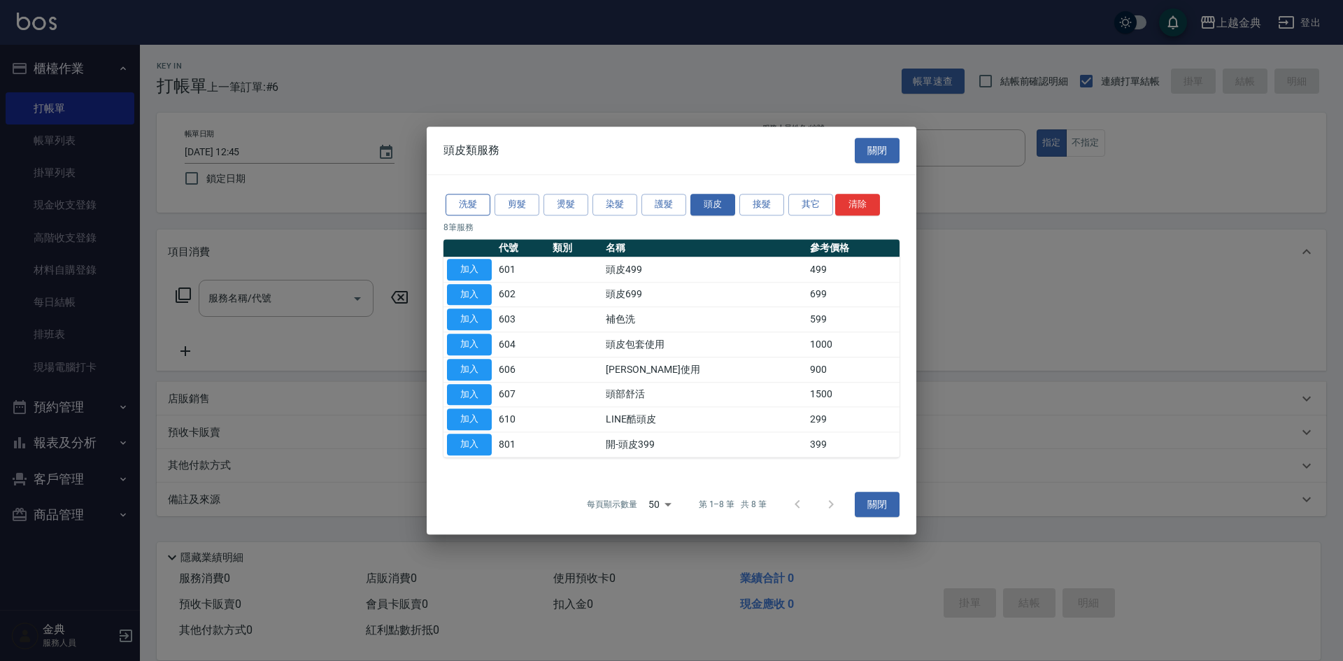
click at [483, 204] on button "洗髮" at bounding box center [467, 205] width 45 height 22
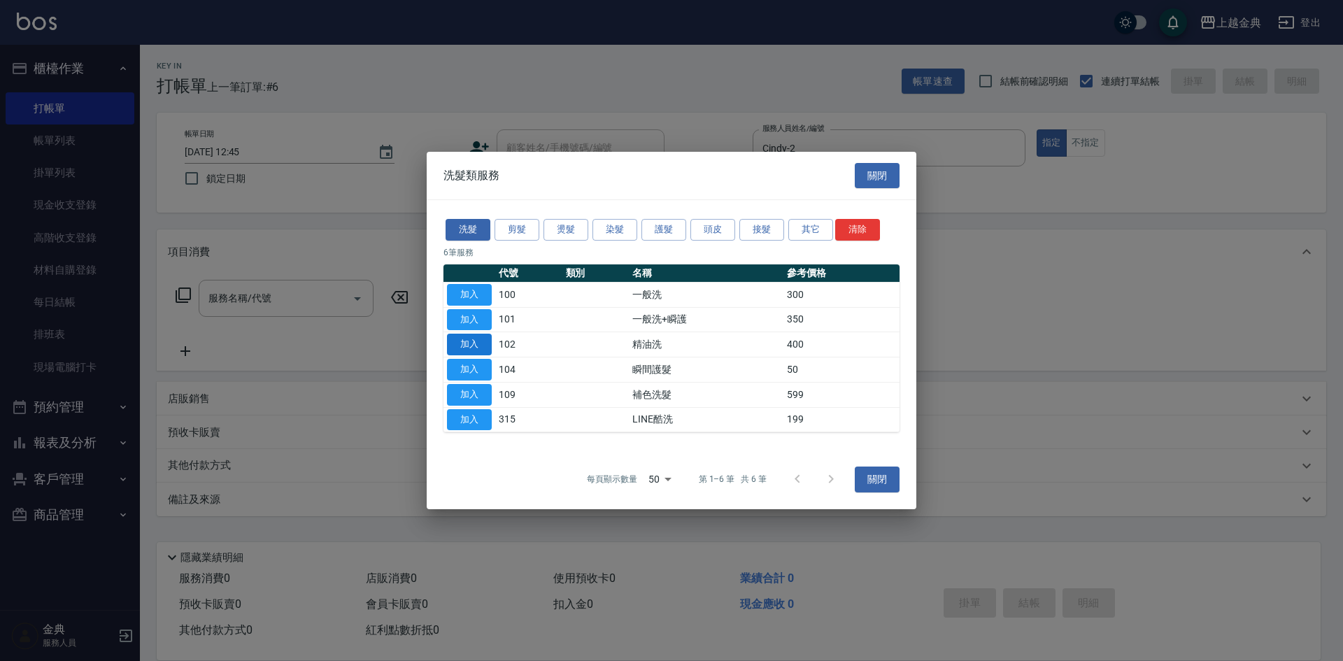
click at [472, 341] on button "加入" at bounding box center [469, 345] width 45 height 22
type input "精油洗(102)"
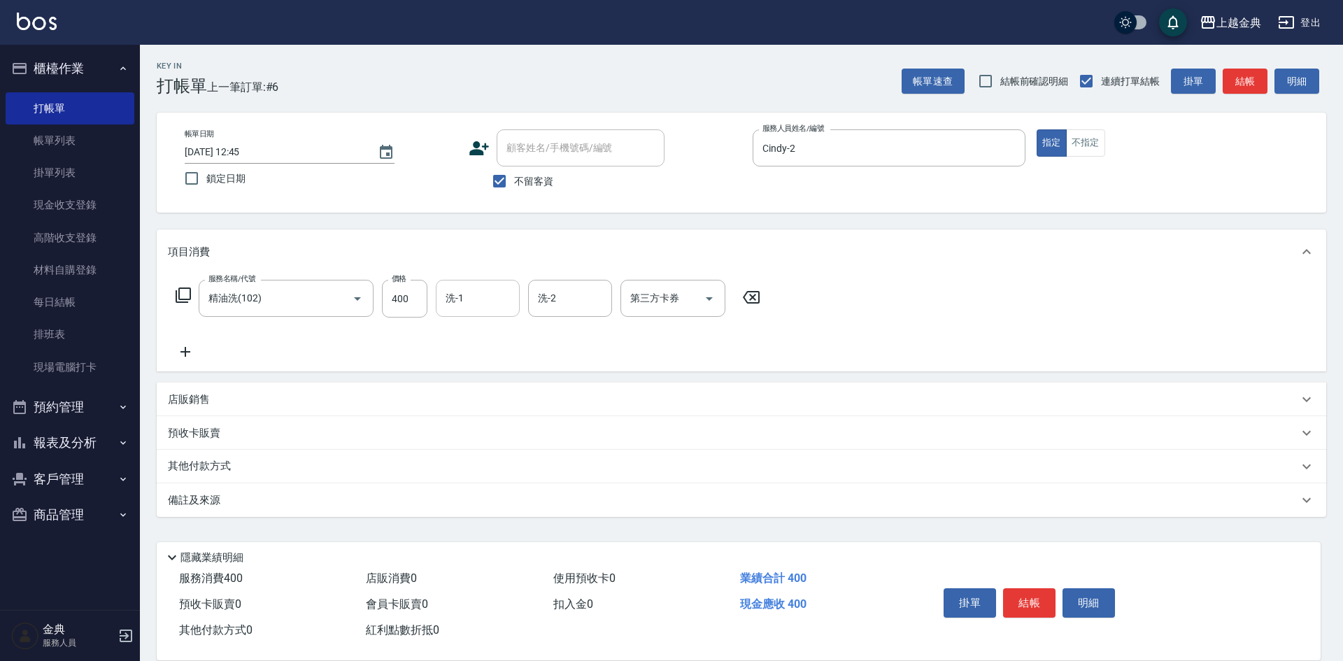
click at [481, 294] on input "洗-1" at bounding box center [477, 298] width 71 height 24
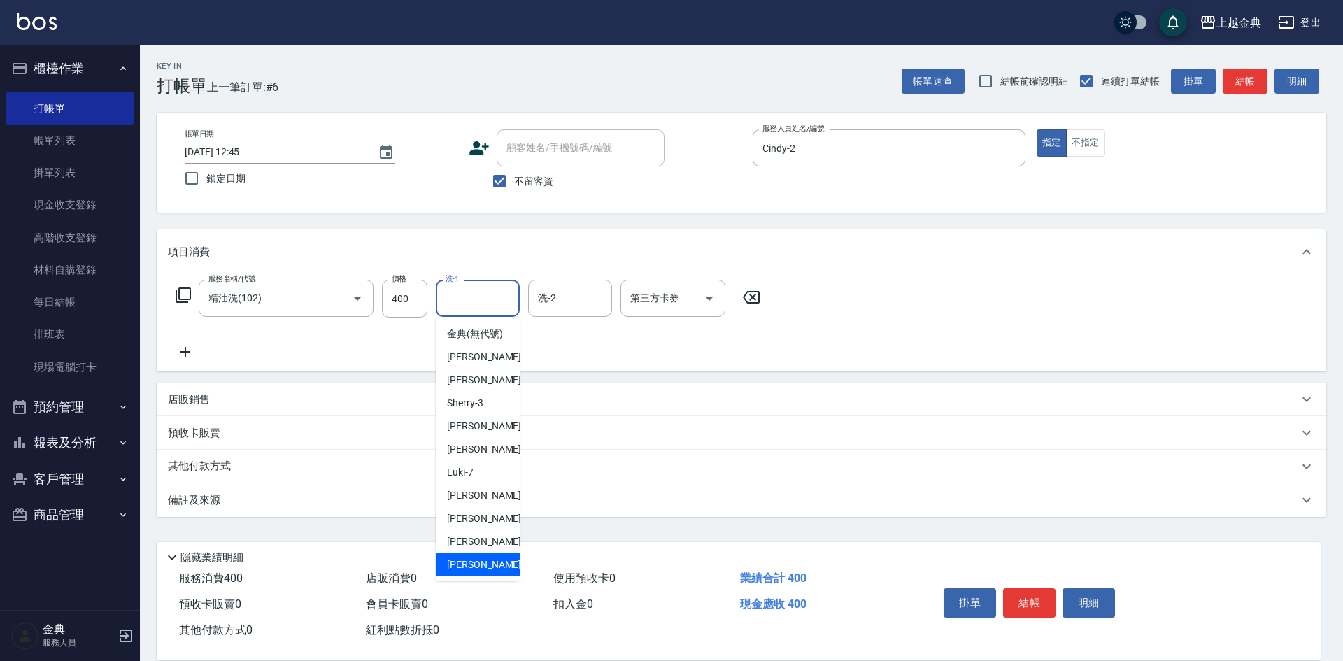
click at [470, 572] on span "[PERSON_NAME] -22" at bounding box center [491, 564] width 88 height 15
type input "[PERSON_NAME]-22"
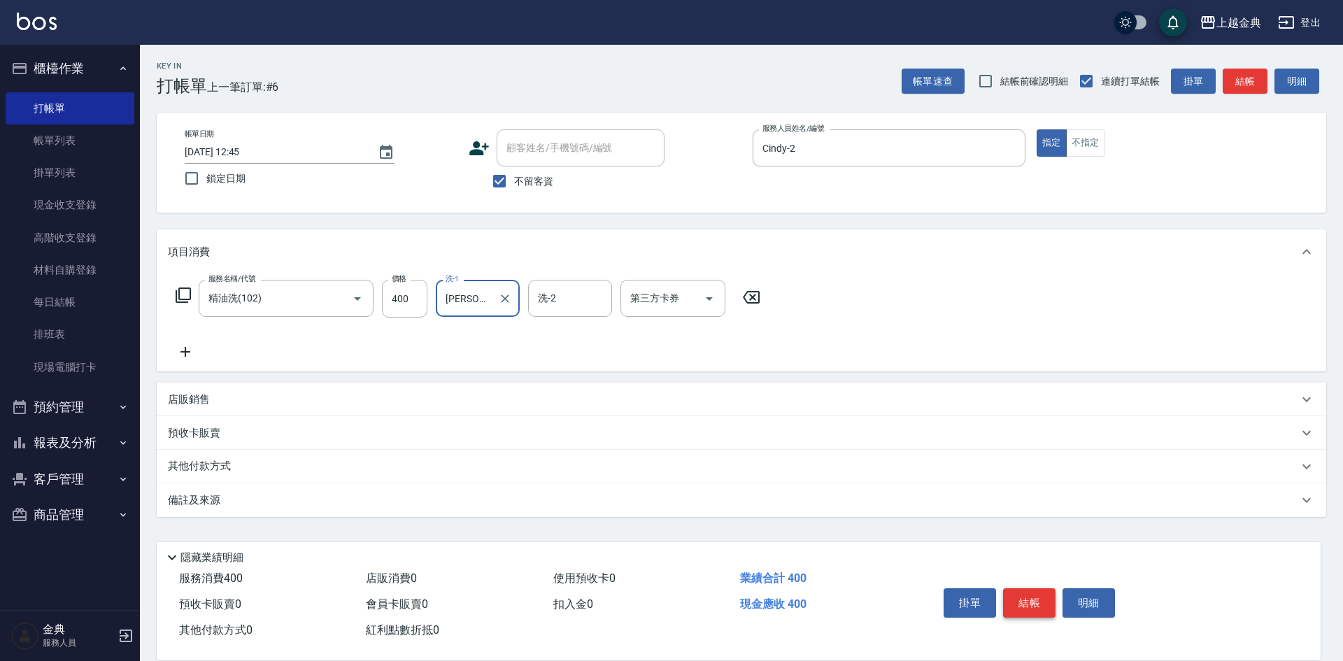
click at [1031, 588] on button "結帳" at bounding box center [1029, 602] width 52 height 29
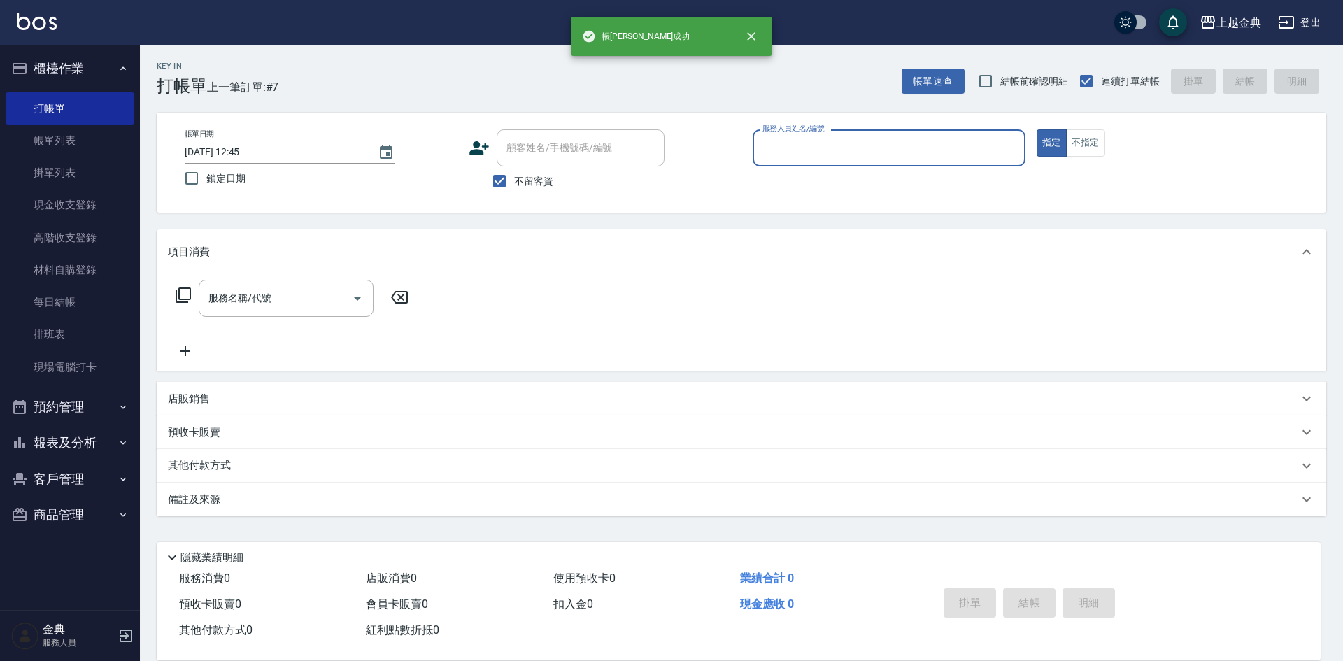
click at [864, 145] on input "服務人員姓名/編號" at bounding box center [889, 148] width 260 height 24
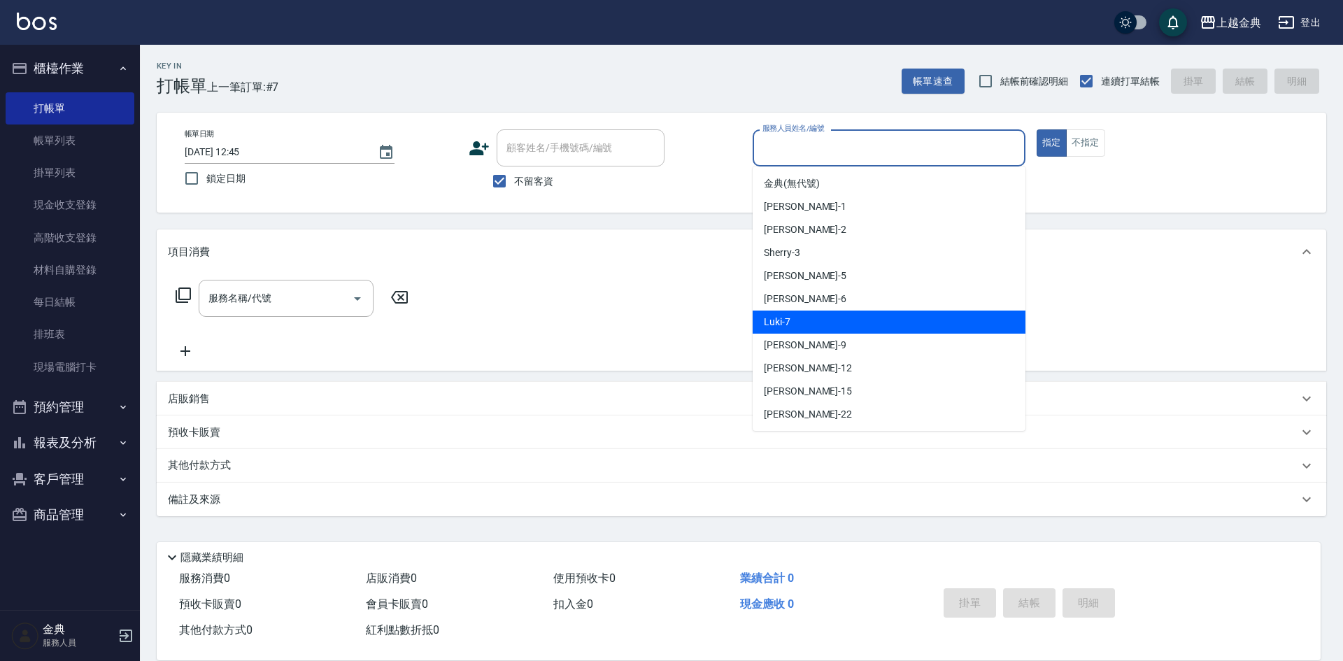
click at [874, 318] on div "Luki -7" at bounding box center [889, 322] width 273 height 23
type input "Luki-7"
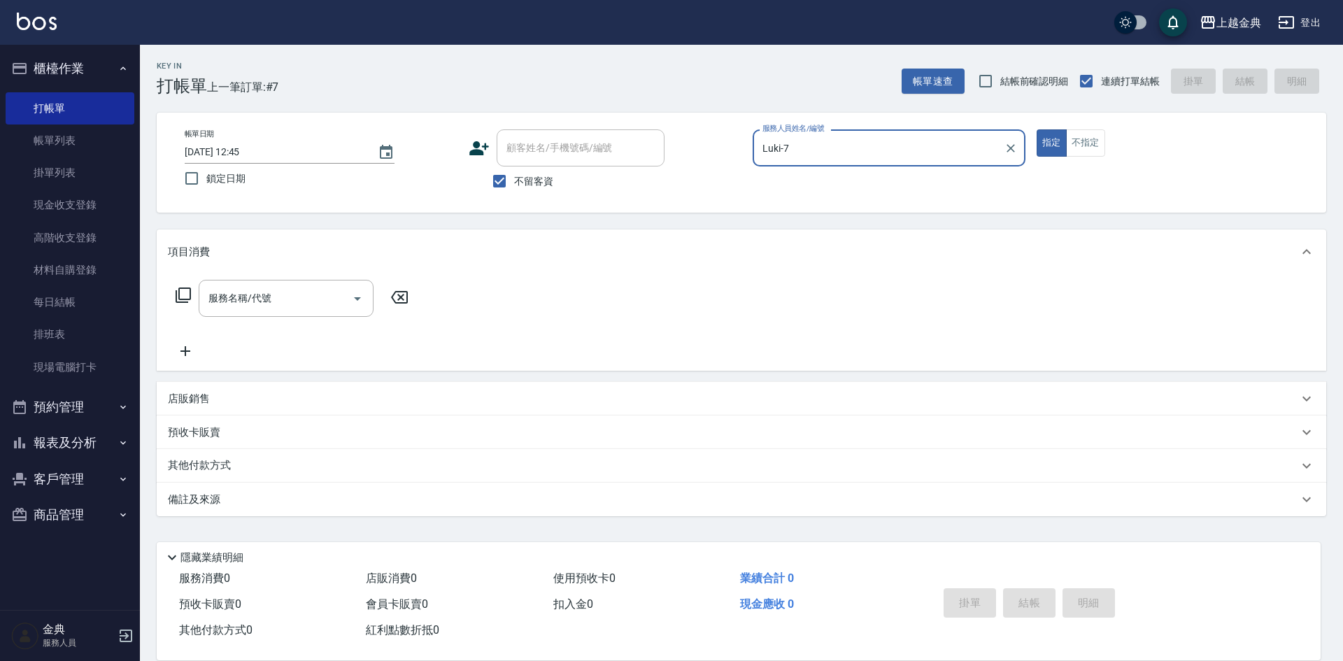
click at [182, 302] on icon at bounding box center [183, 294] width 15 height 15
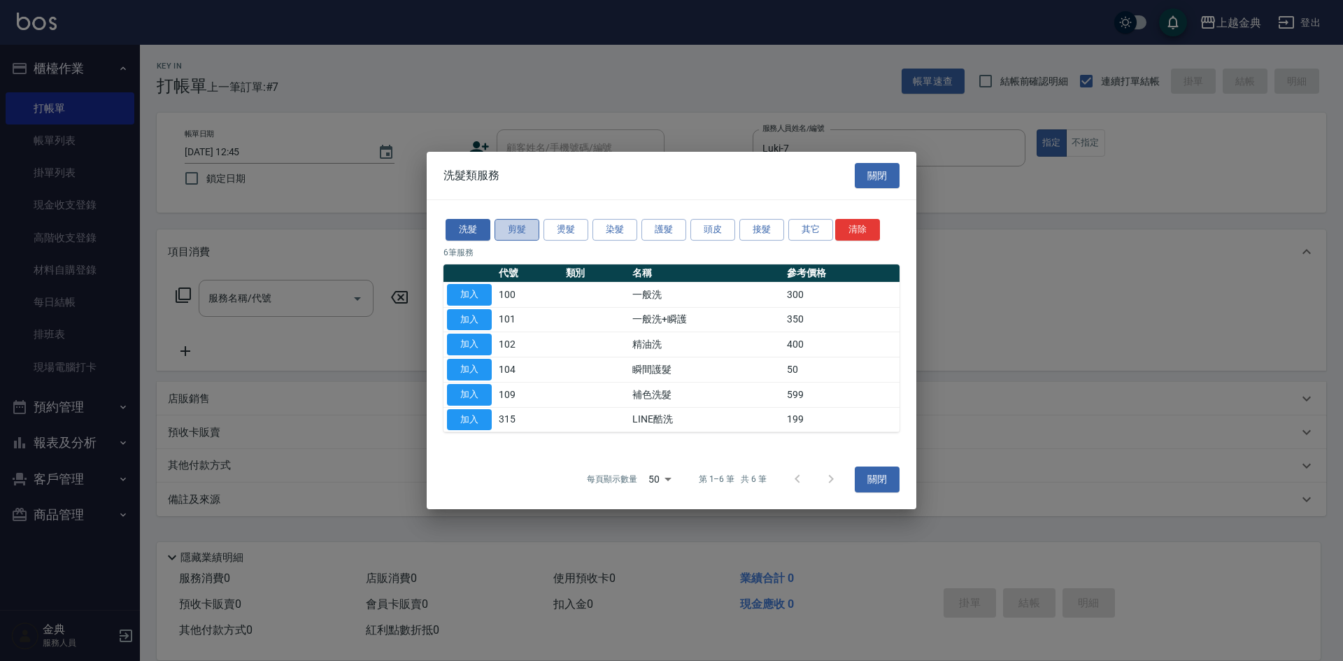
click at [524, 227] on button "剪髮" at bounding box center [516, 230] width 45 height 22
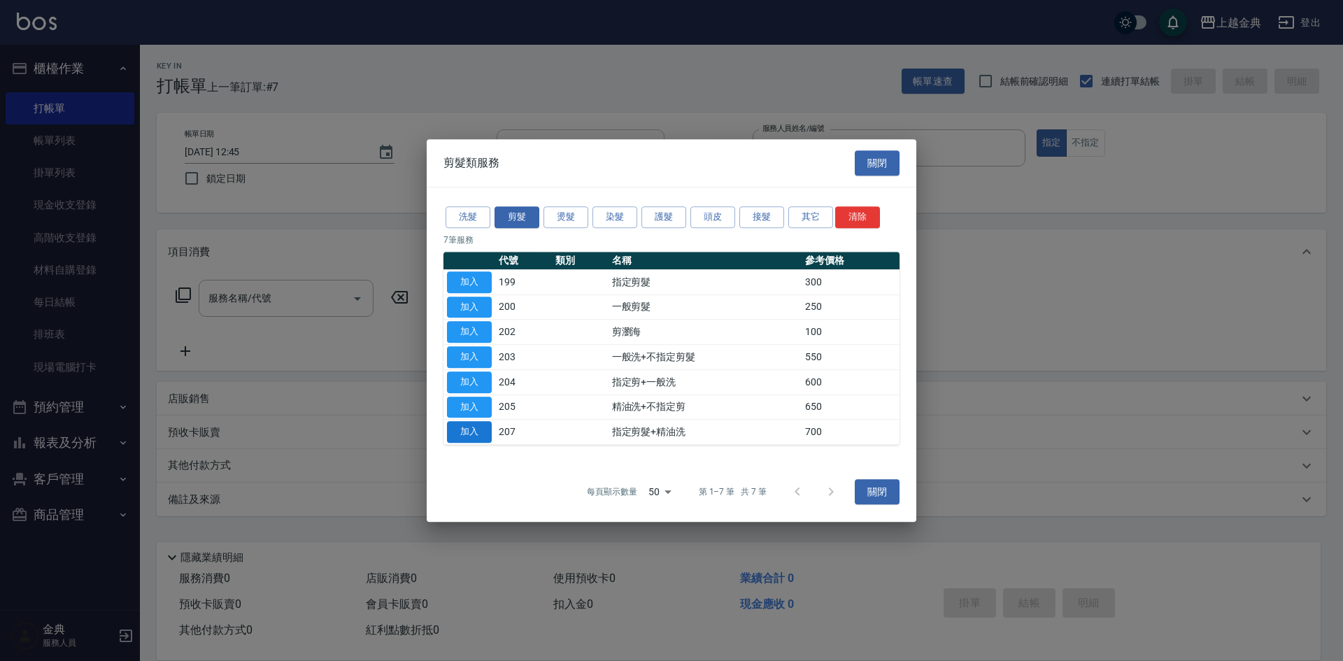
click at [468, 427] on button "加入" at bounding box center [469, 432] width 45 height 22
type input "指定剪髮+精油洗(207)"
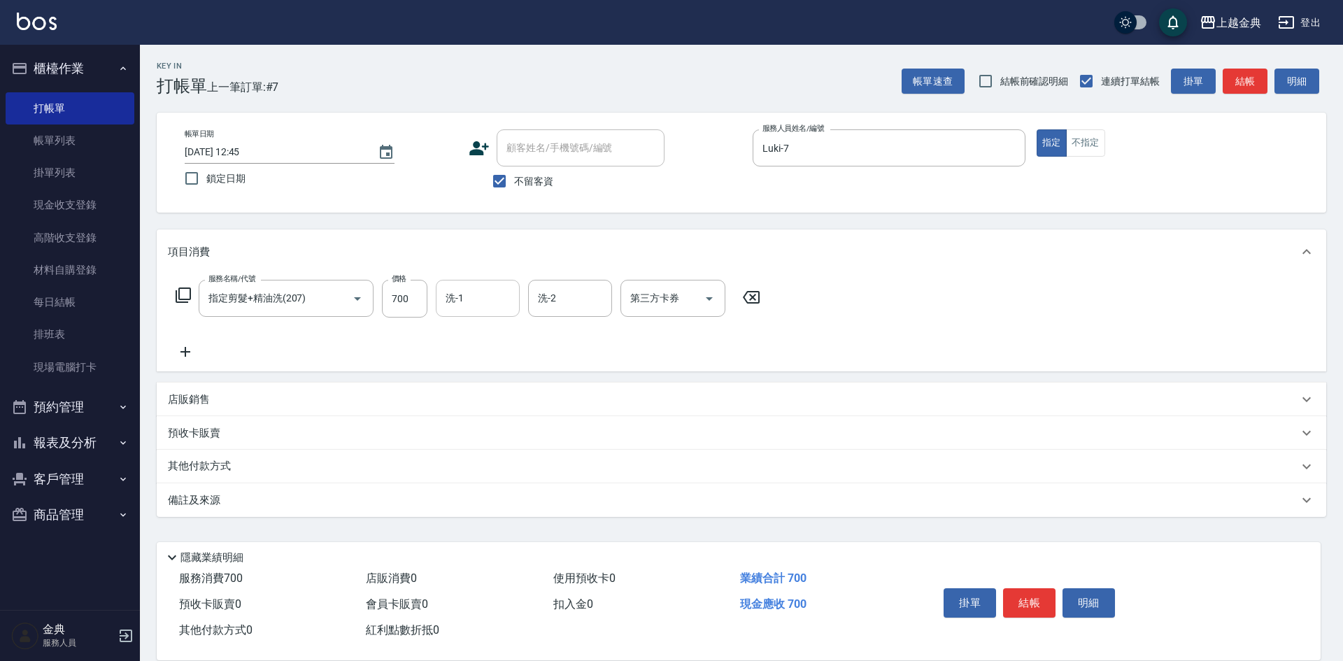
click at [506, 293] on input "洗-1" at bounding box center [477, 298] width 71 height 24
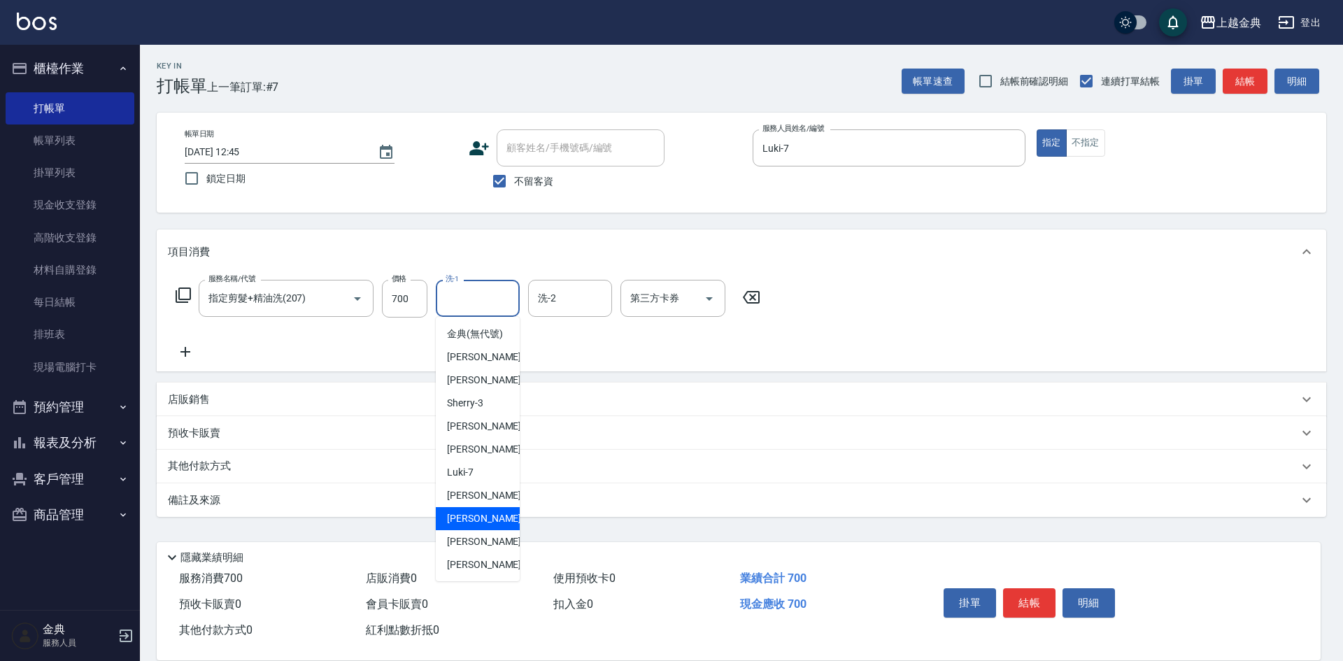
click at [496, 523] on div "[PERSON_NAME]-12" at bounding box center [478, 518] width 84 height 23
type input "[PERSON_NAME]-12"
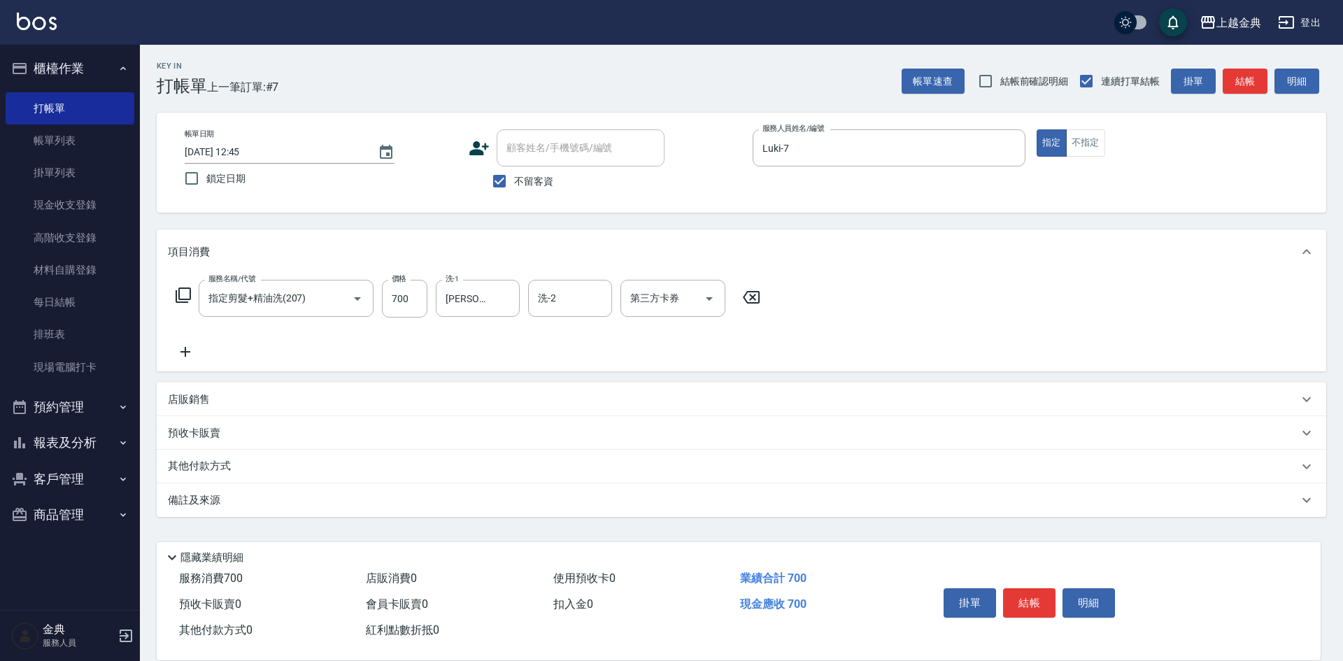
click at [181, 294] on icon at bounding box center [183, 295] width 17 height 17
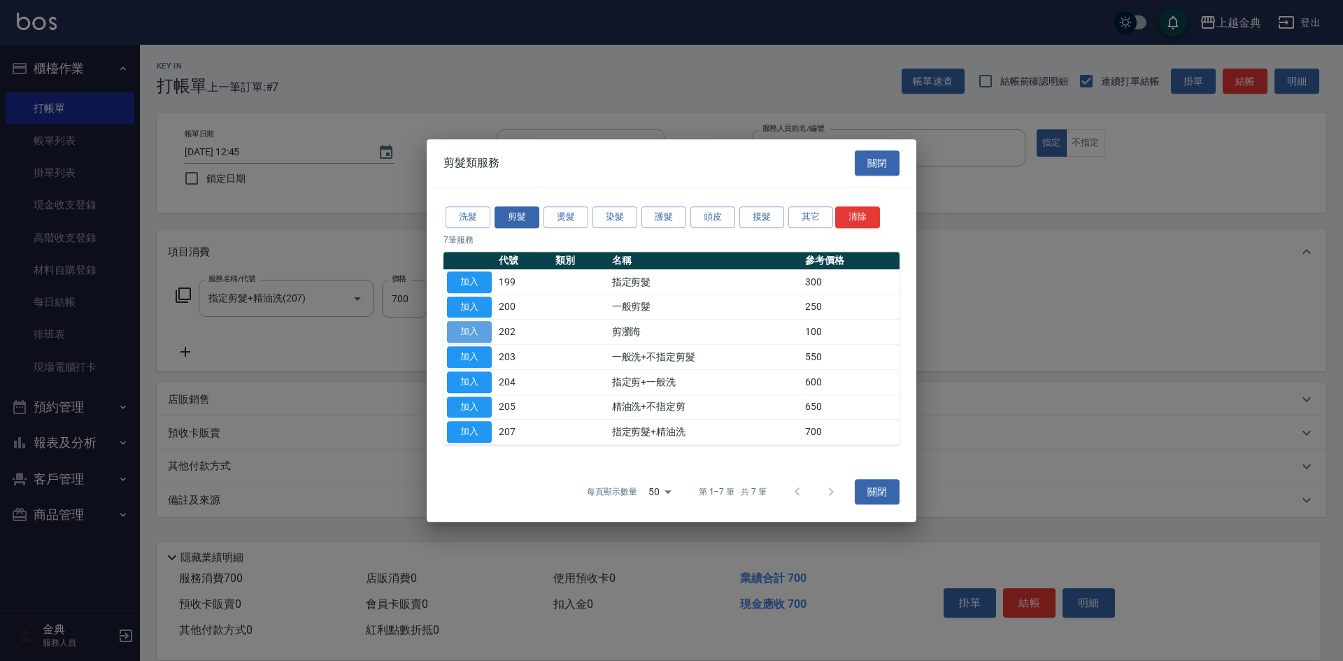
click at [478, 324] on button "加入" at bounding box center [469, 332] width 45 height 22
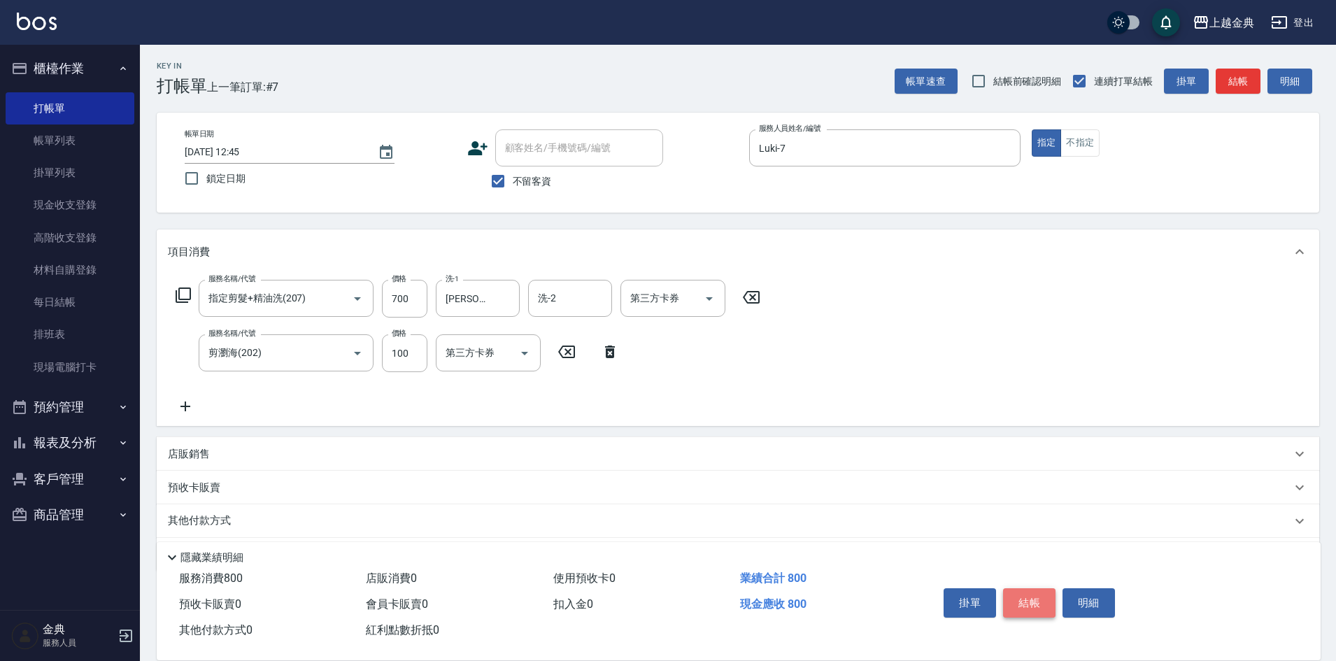
click at [1035, 599] on button "結帳" at bounding box center [1029, 602] width 52 height 29
